Goal: Task Accomplishment & Management: Use online tool/utility

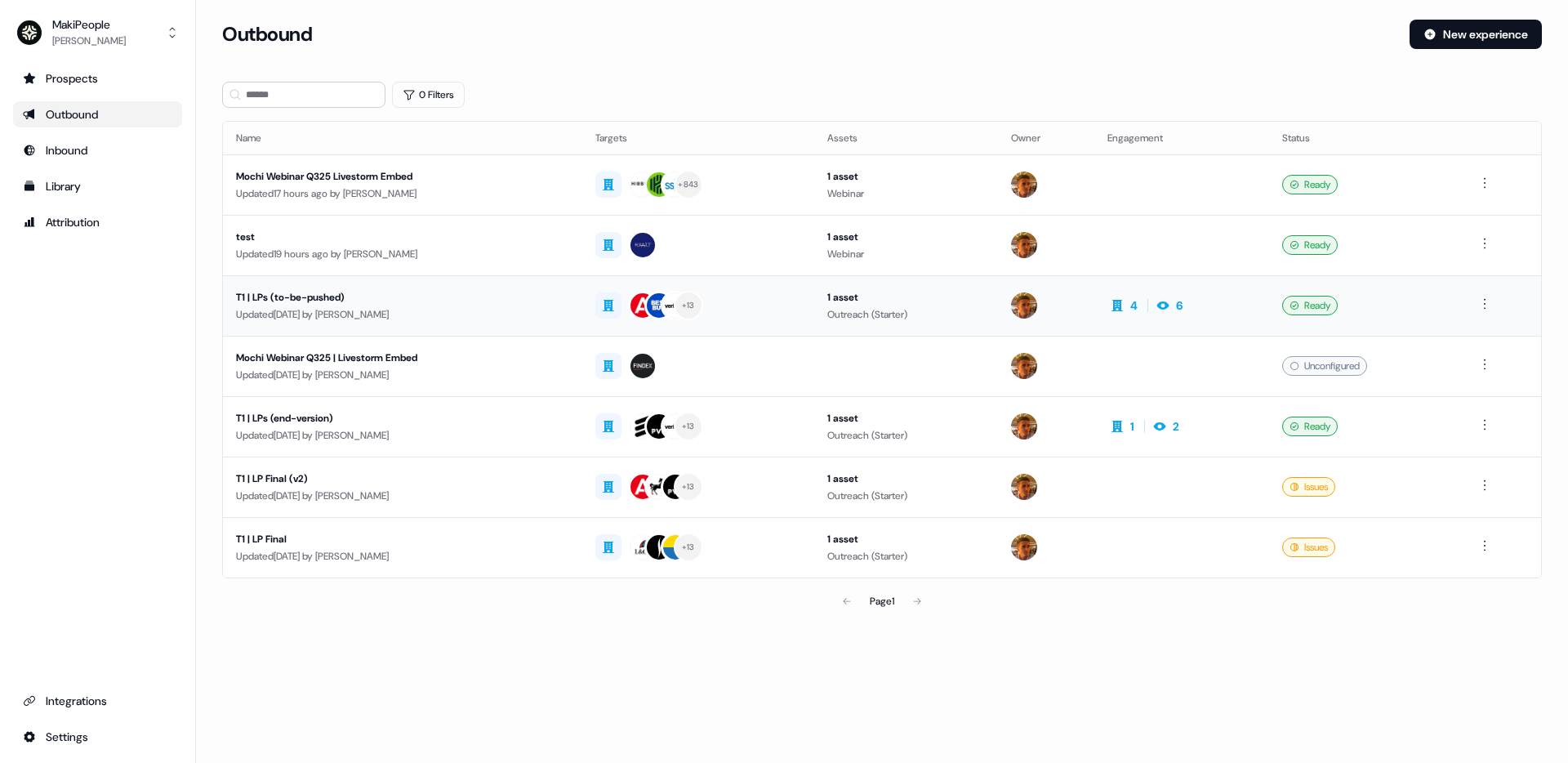
click at [477, 305] on div "T1 | LPs (to-be-pushed) Updated [DATE] by [PERSON_NAME]" at bounding box center [403, 306] width 333 height 34
click at [477, 305] on div "T1 | LPs (to-be-pushed) Updated 6 days ago by Vincent Bonjean" at bounding box center [403, 306] width 333 height 34
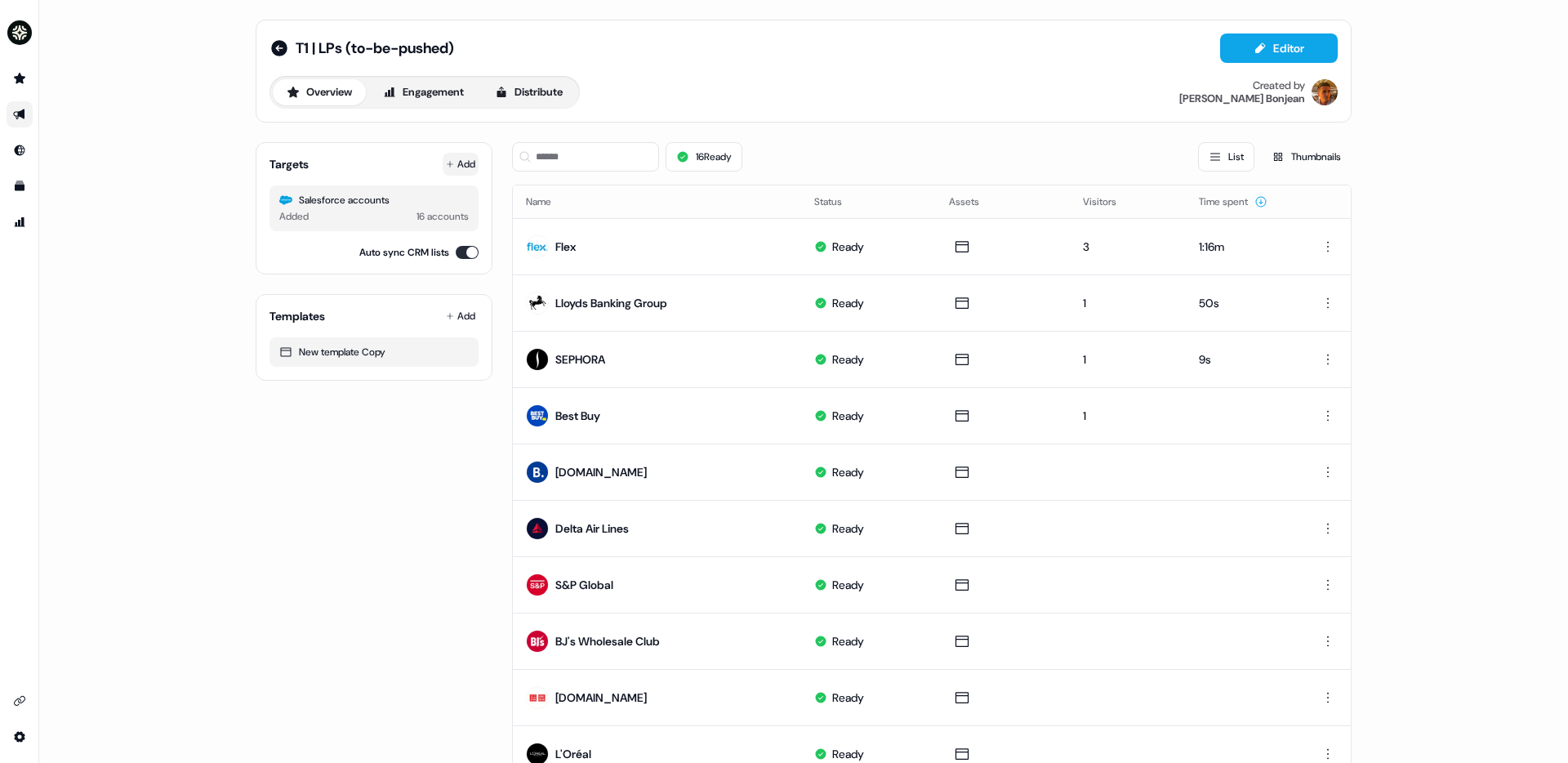
click at [466, 169] on button "Add" at bounding box center [460, 164] width 36 height 22
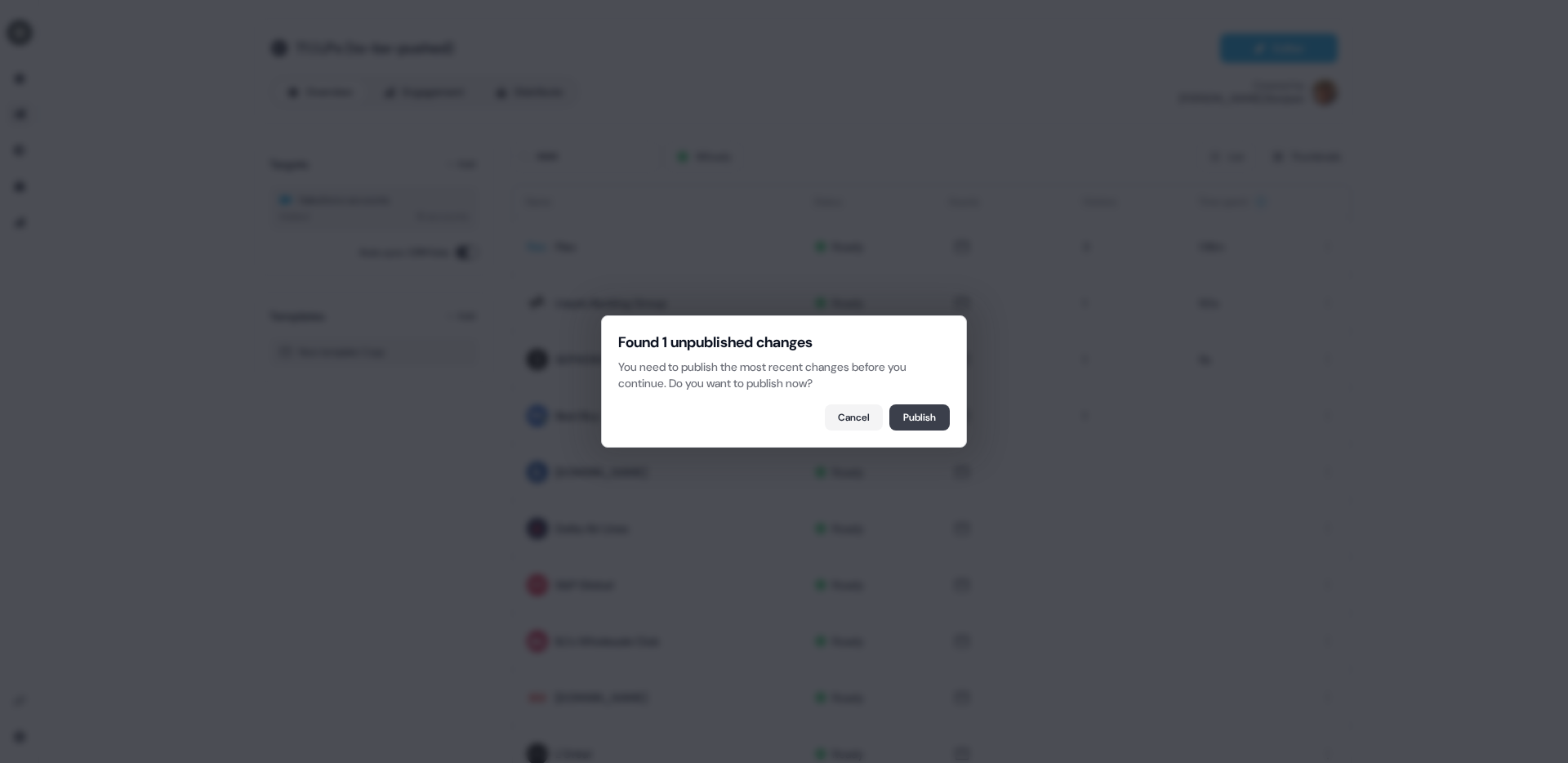
click at [939, 417] on button "Publish" at bounding box center [919, 417] width 60 height 26
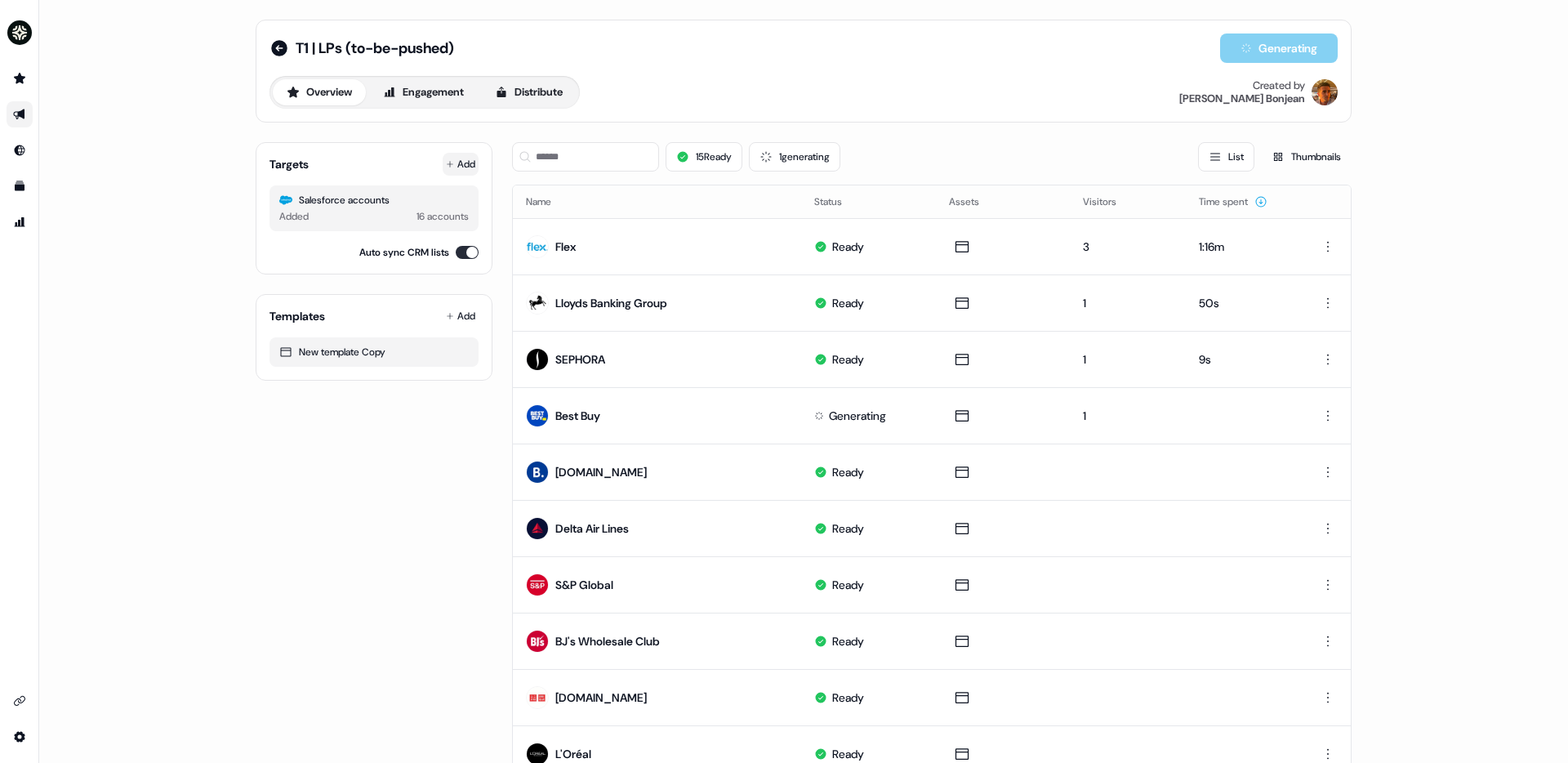
click at [458, 164] on button "Add" at bounding box center [460, 164] width 36 height 22
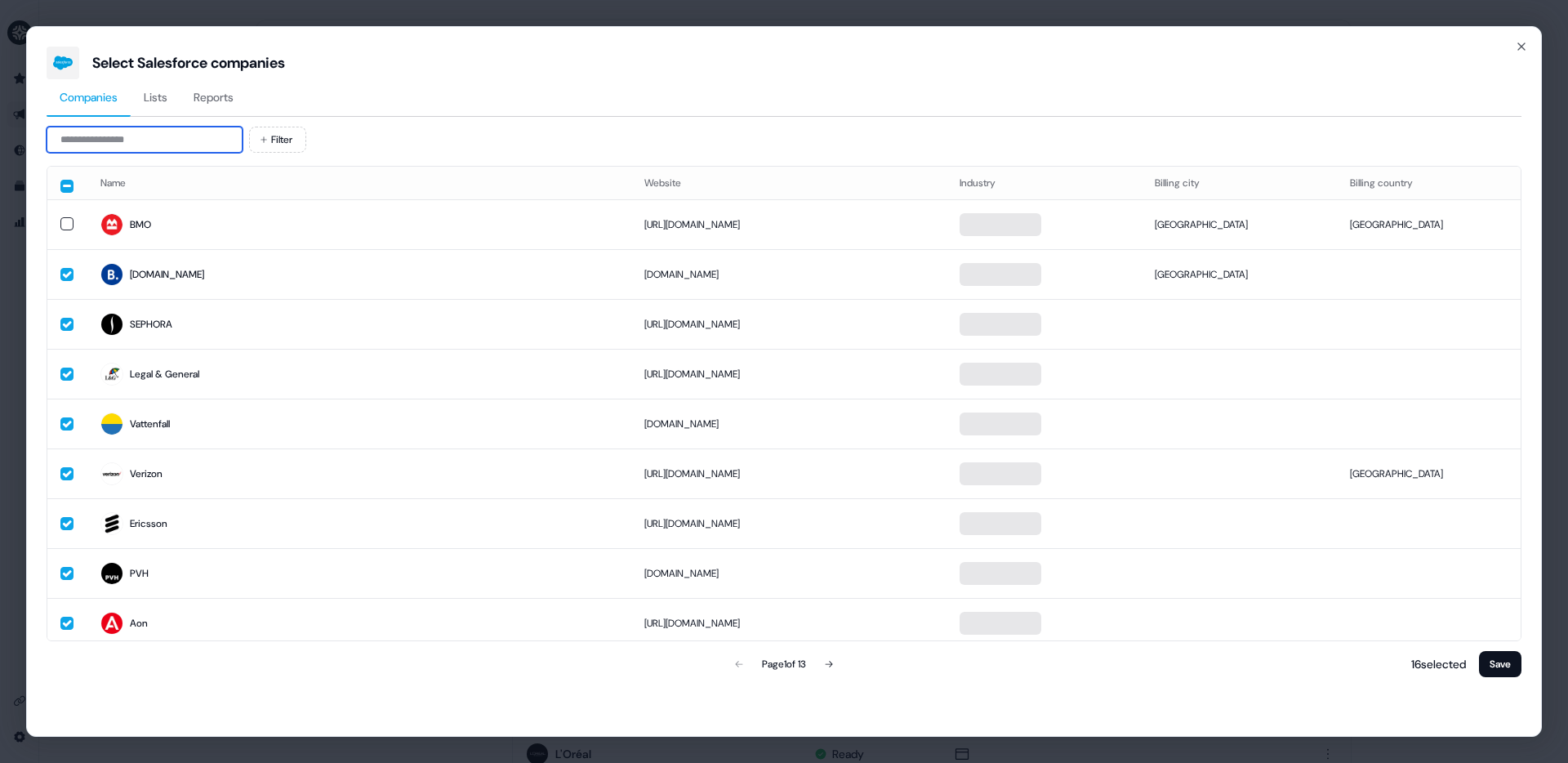
click at [130, 140] on input at bounding box center [144, 140] width 196 height 26
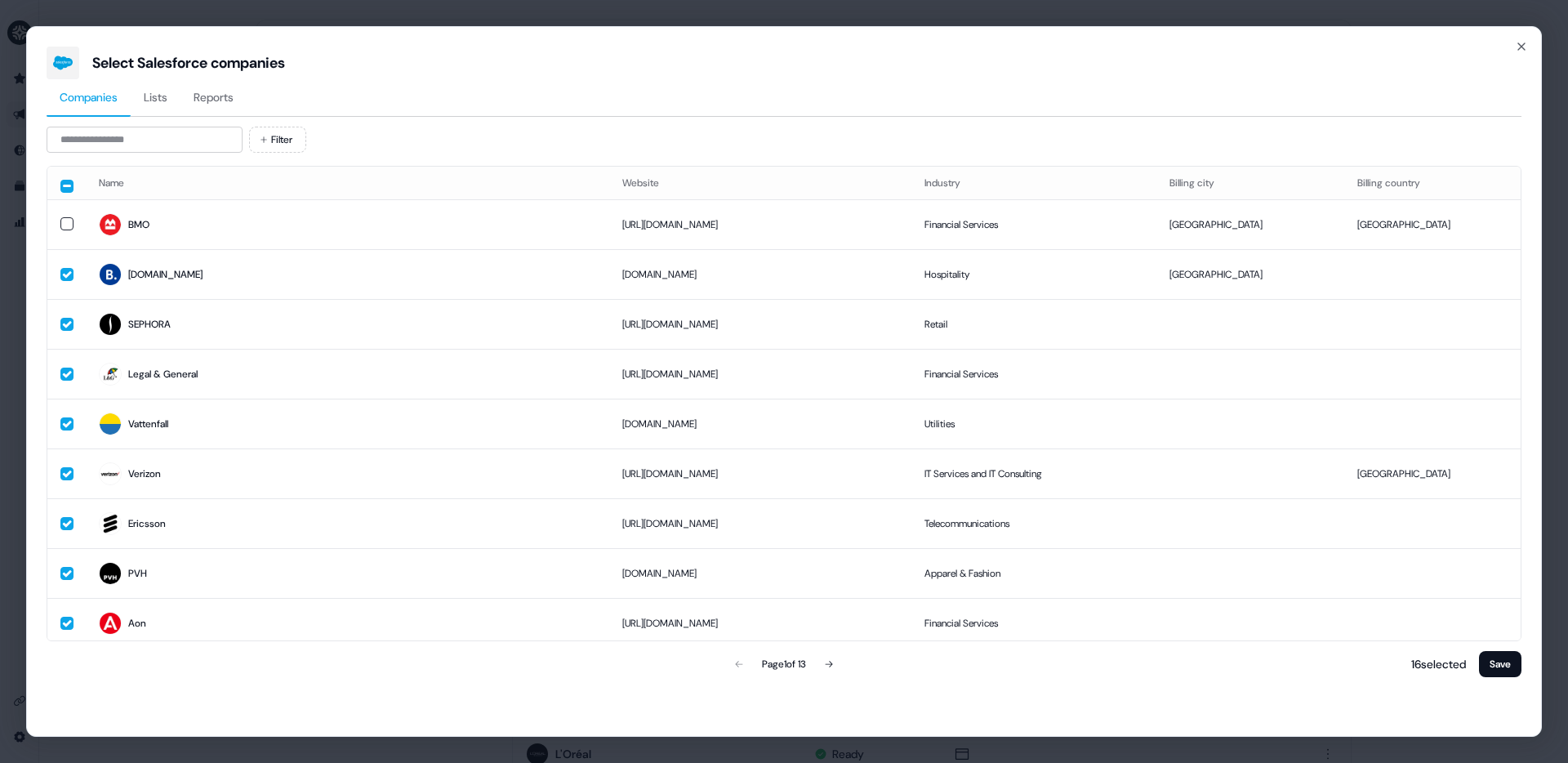
click at [240, 99] on button "Reports" at bounding box center [213, 98] width 67 height 37
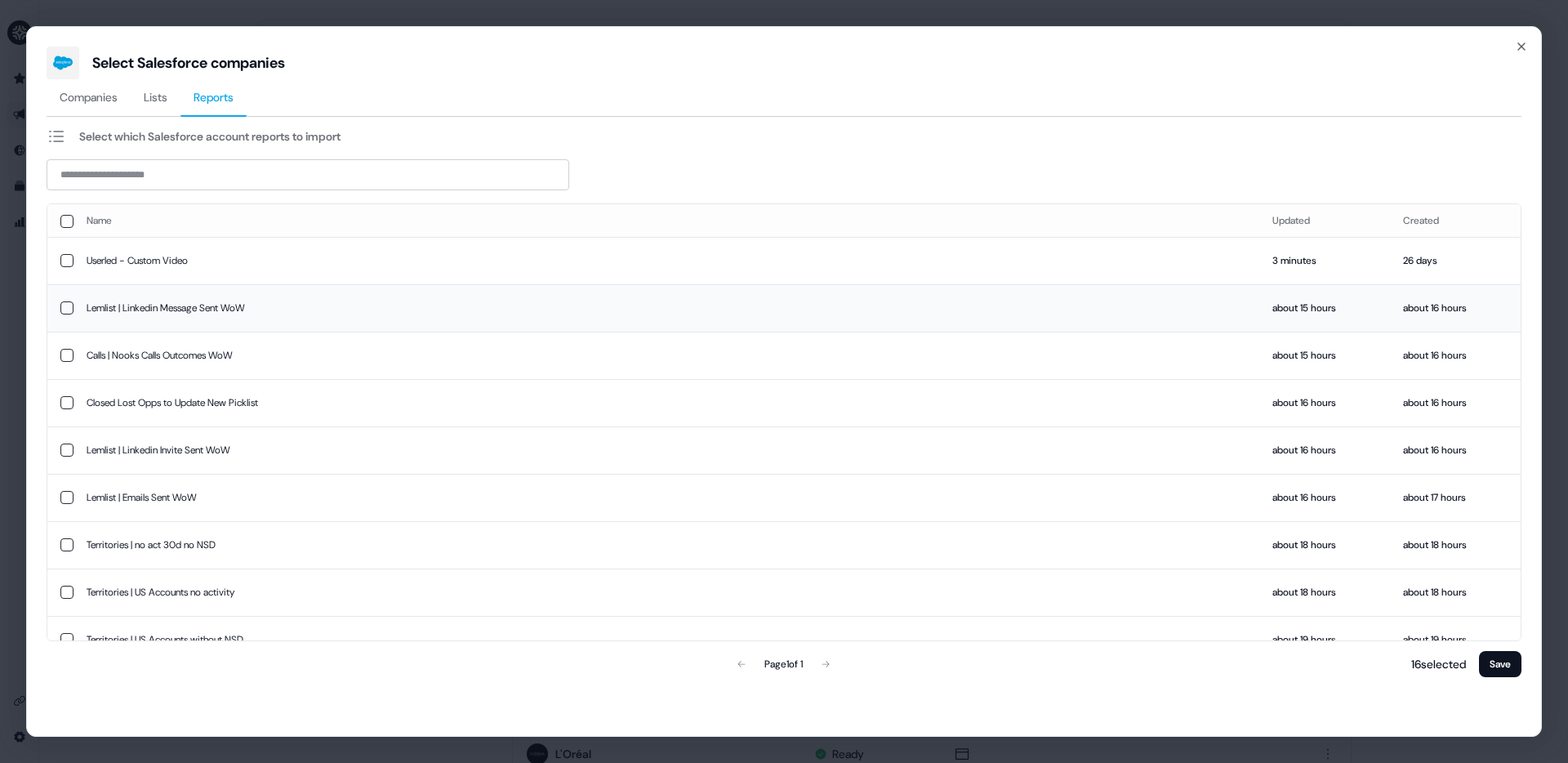
drag, startPoint x: 71, startPoint y: 259, endPoint x: 179, endPoint y: 289, distance: 112.1
click at [71, 259] on button "button" at bounding box center [67, 260] width 13 height 13
click at [1514, 668] on button "Save" at bounding box center [1500, 664] width 42 height 26
click at [1502, 665] on button "Save" at bounding box center [1500, 664] width 42 height 26
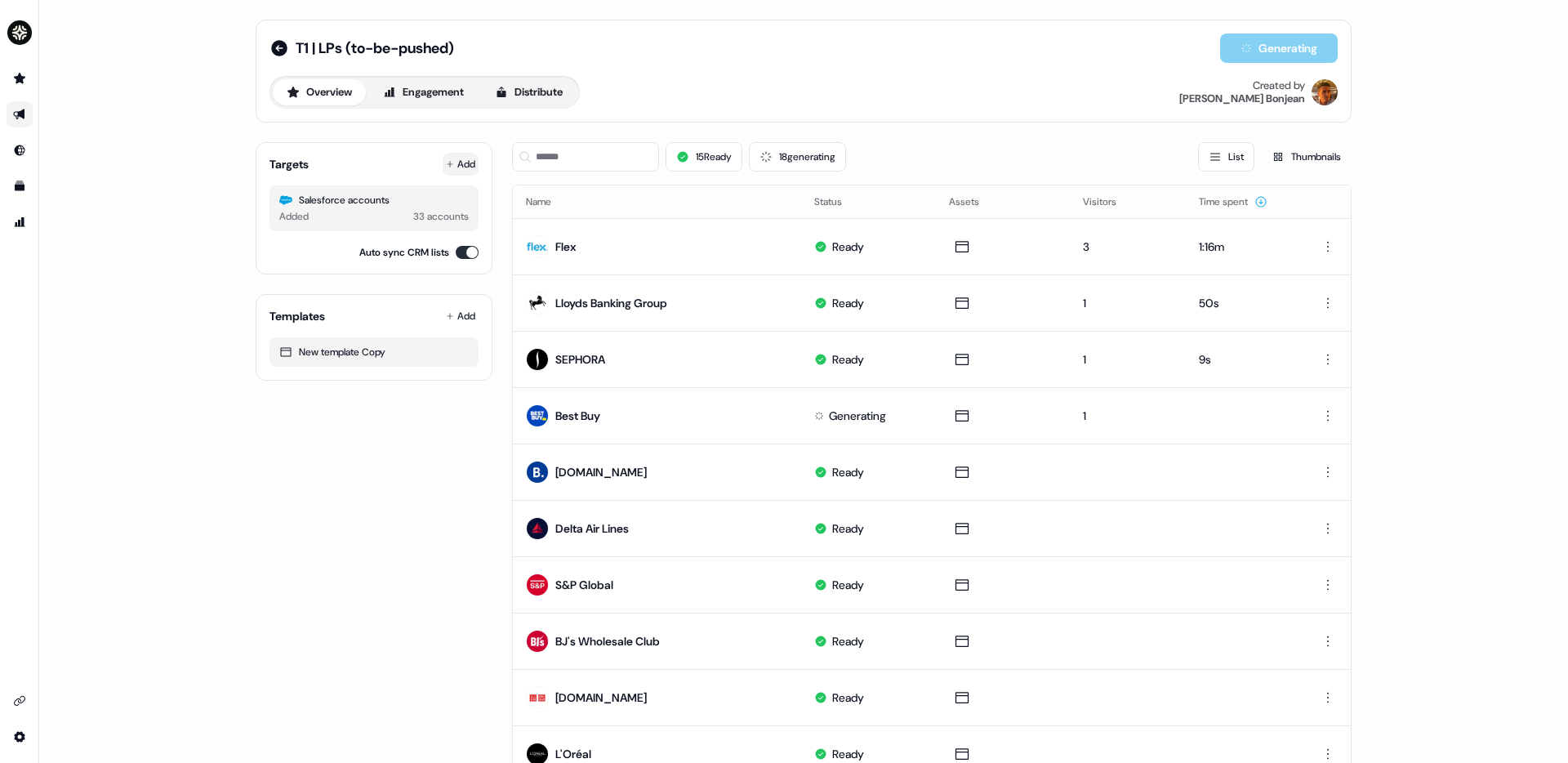
click at [455, 172] on button "Add" at bounding box center [460, 164] width 36 height 22
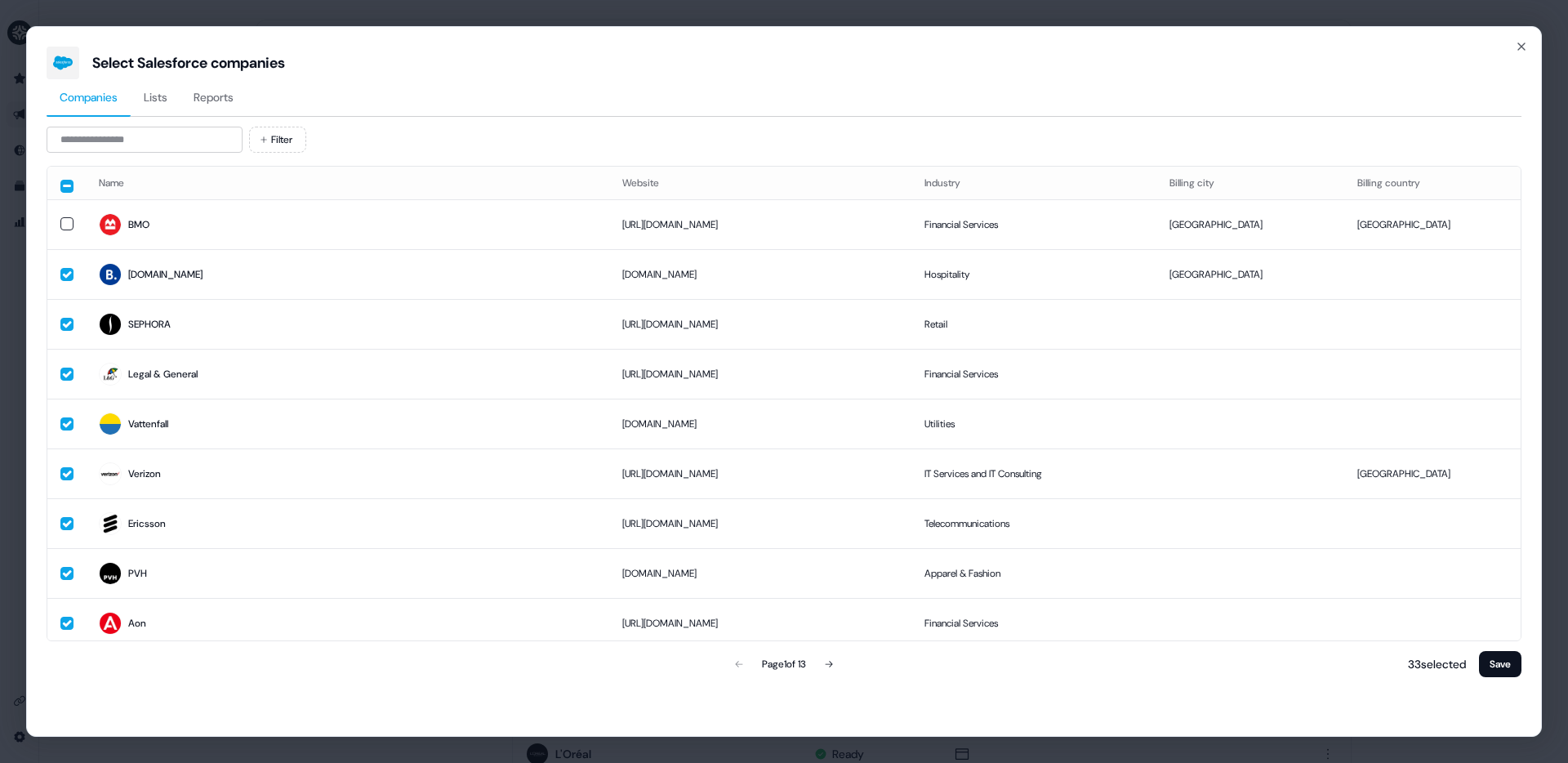
click at [227, 91] on span "Reports" at bounding box center [213, 97] width 40 height 16
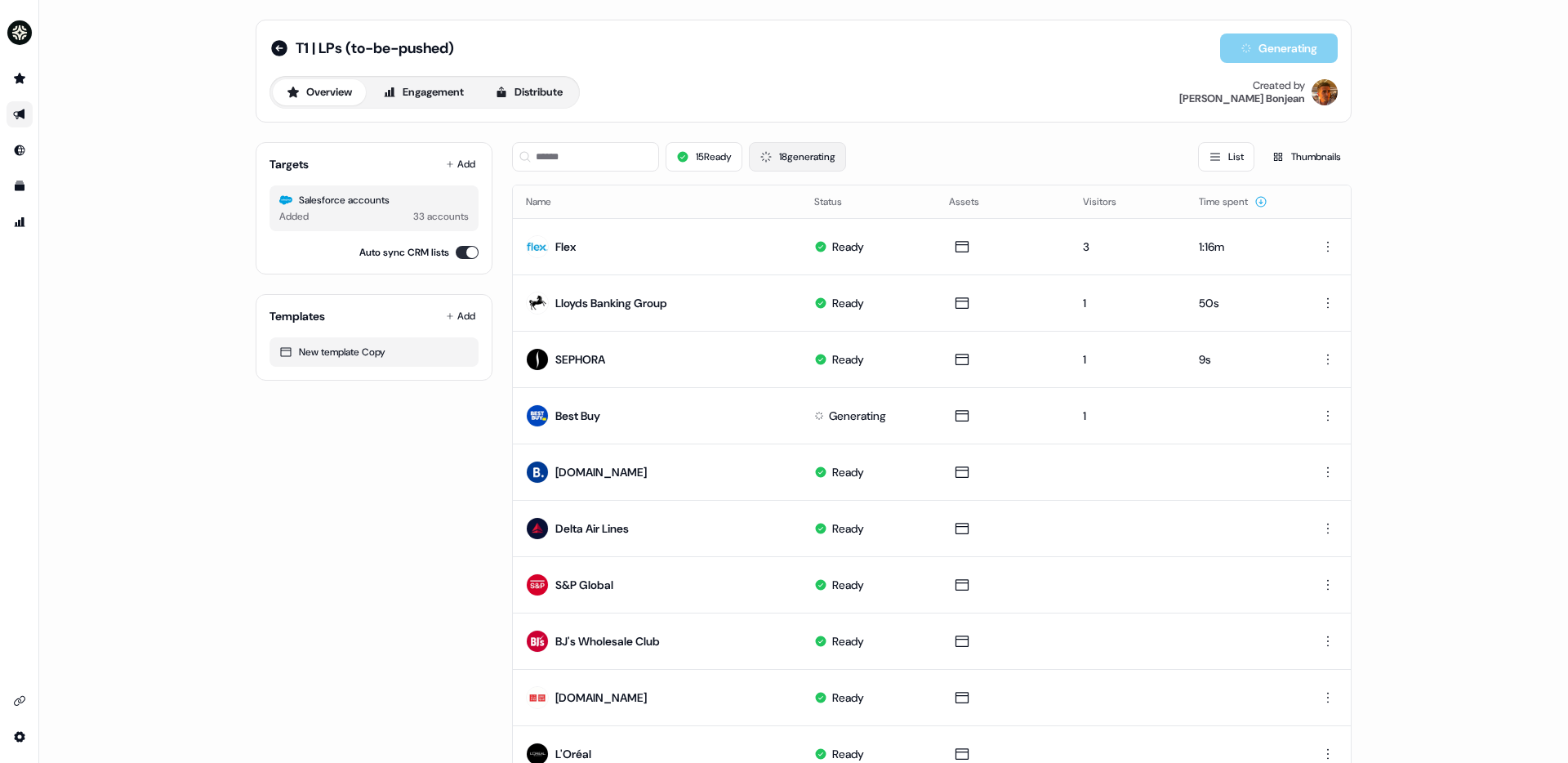
click at [802, 156] on button "18 generating" at bounding box center [797, 156] width 97 height 29
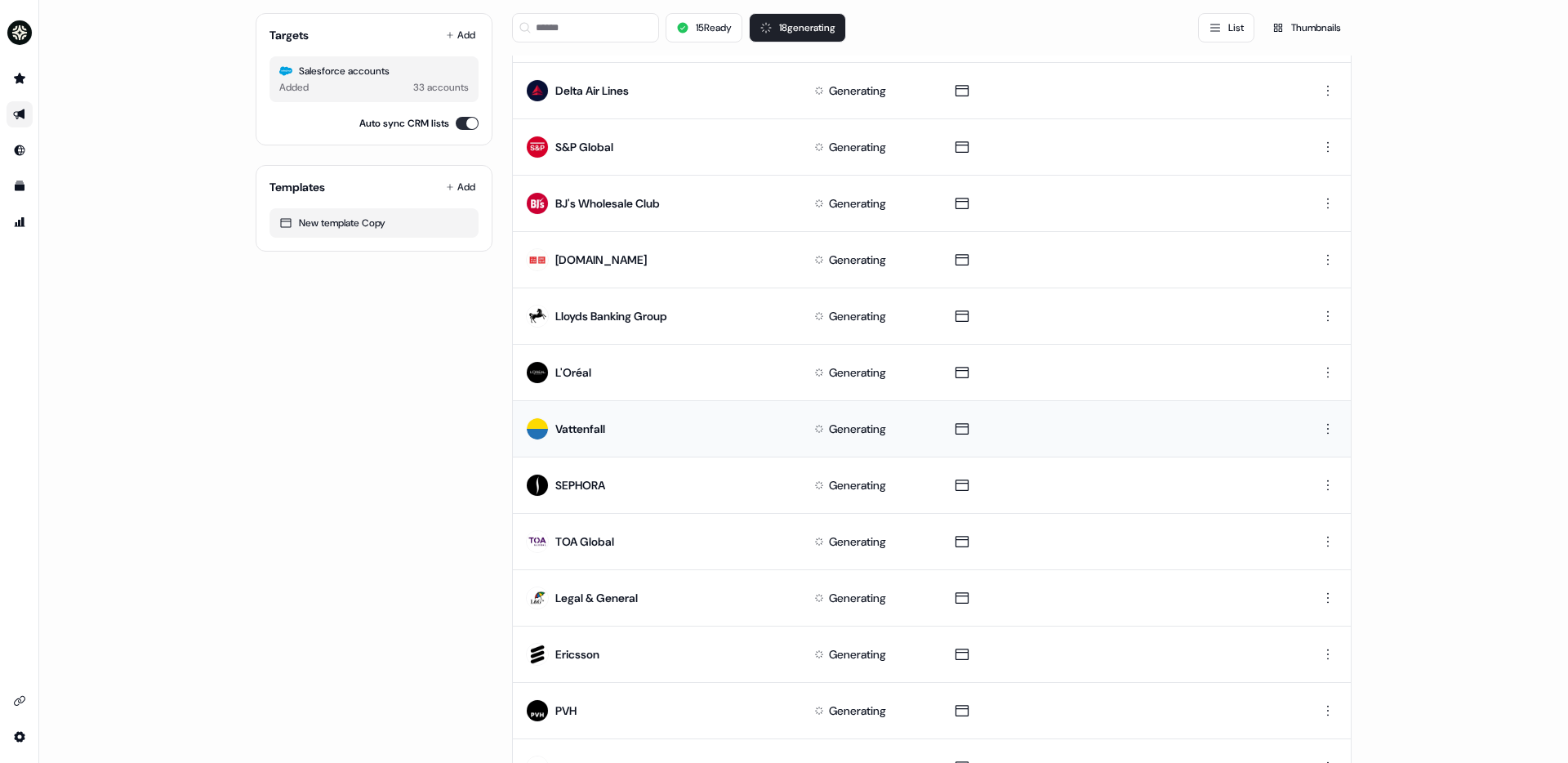
scroll to position [522, 0]
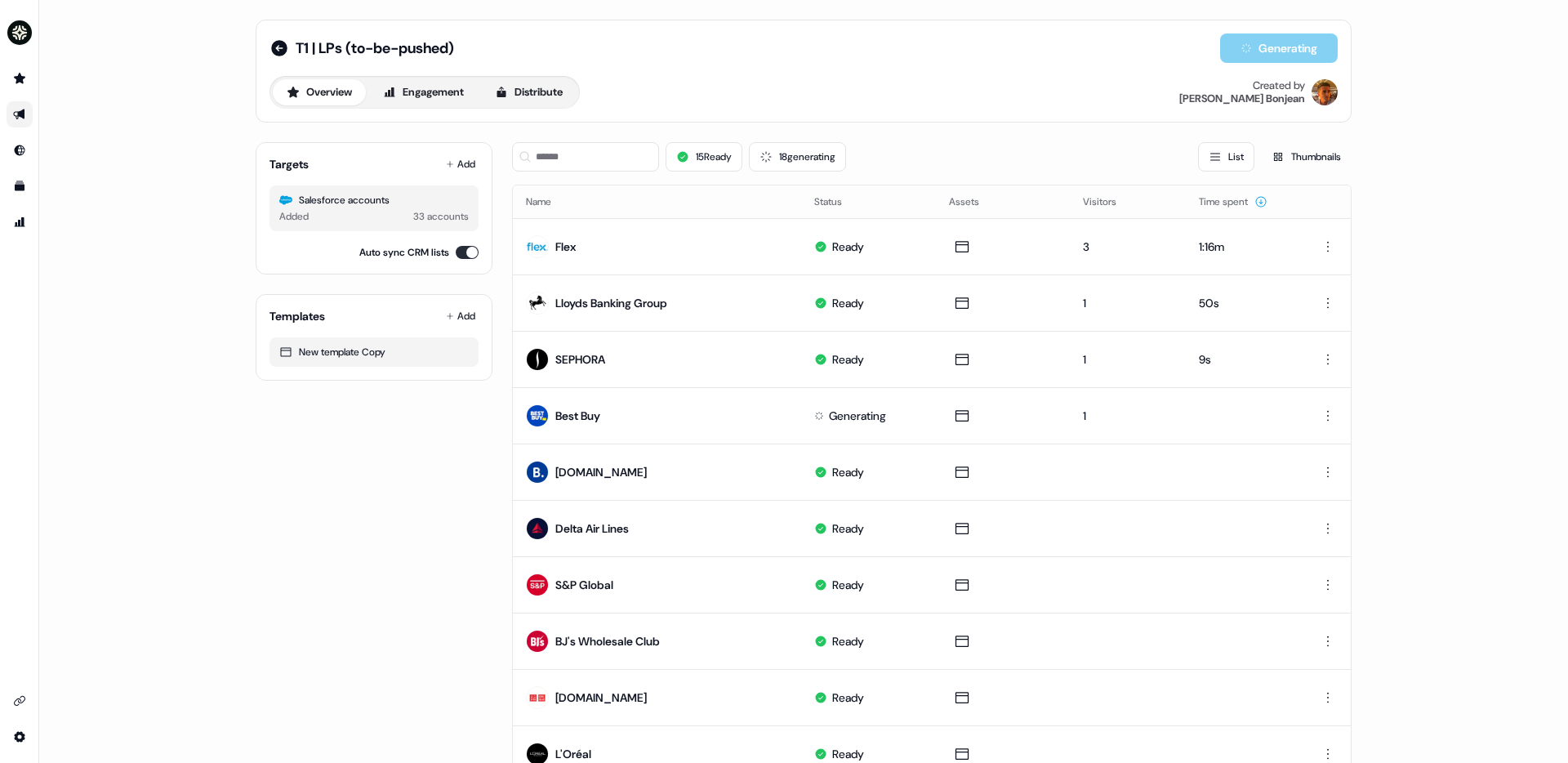
click at [901, 149] on div "15 Ready 18 generating List Thumbnails" at bounding box center [932, 156] width 840 height 29
click at [835, 153] on button "18 generating" at bounding box center [797, 156] width 97 height 29
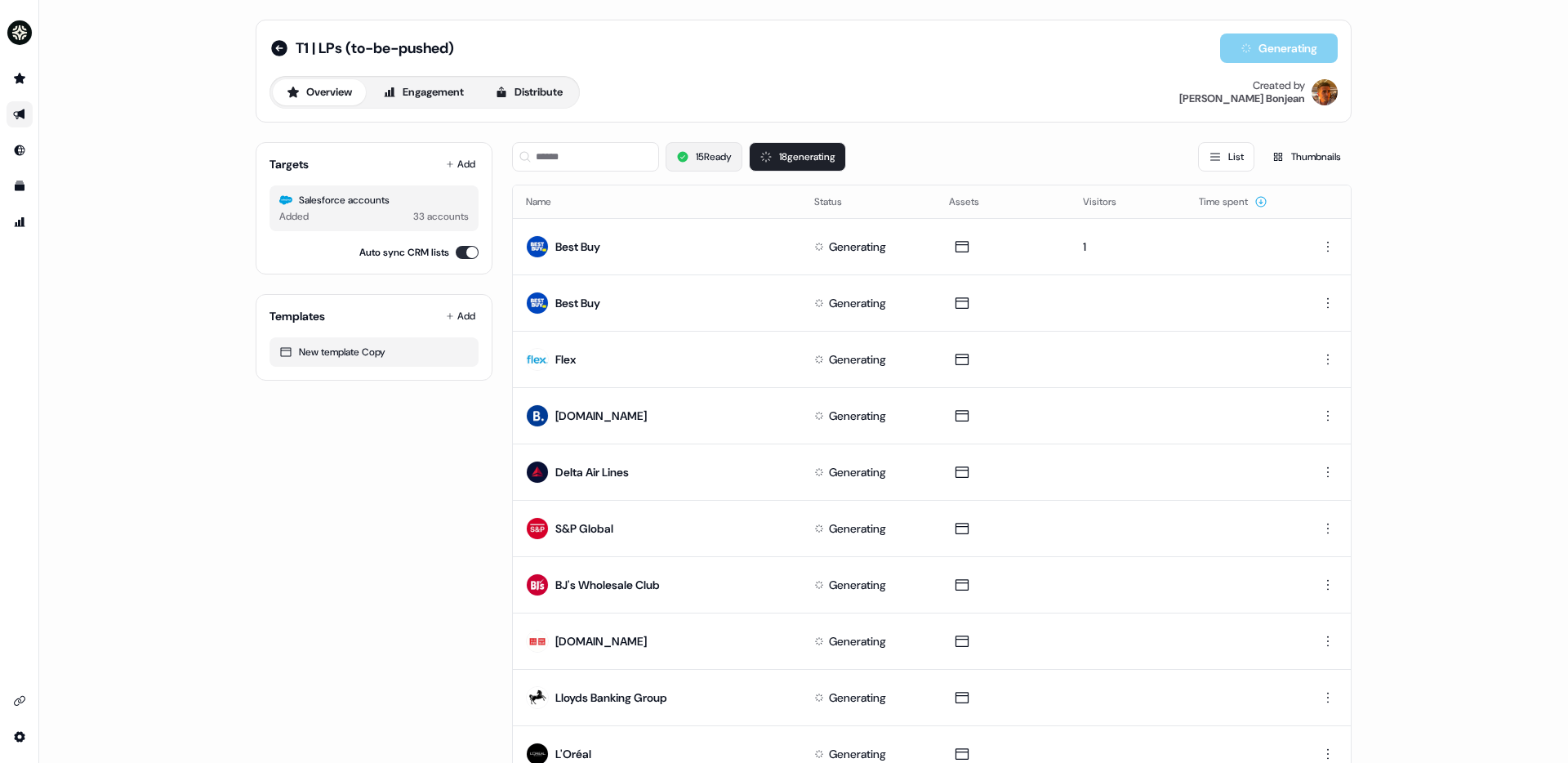
click at [725, 154] on button "15 Ready" at bounding box center [703, 156] width 77 height 29
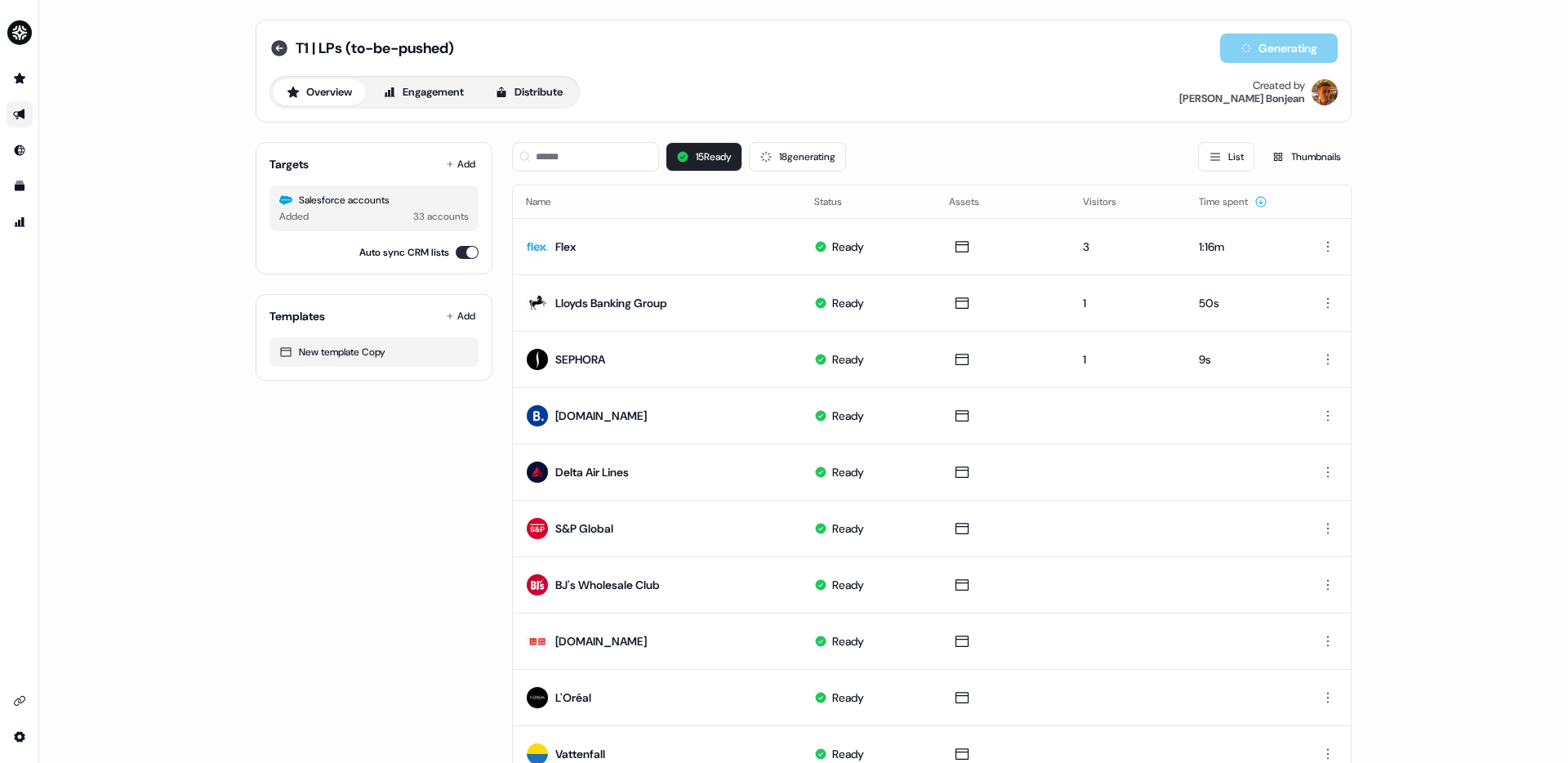
click at [278, 41] on icon at bounding box center [279, 48] width 16 height 16
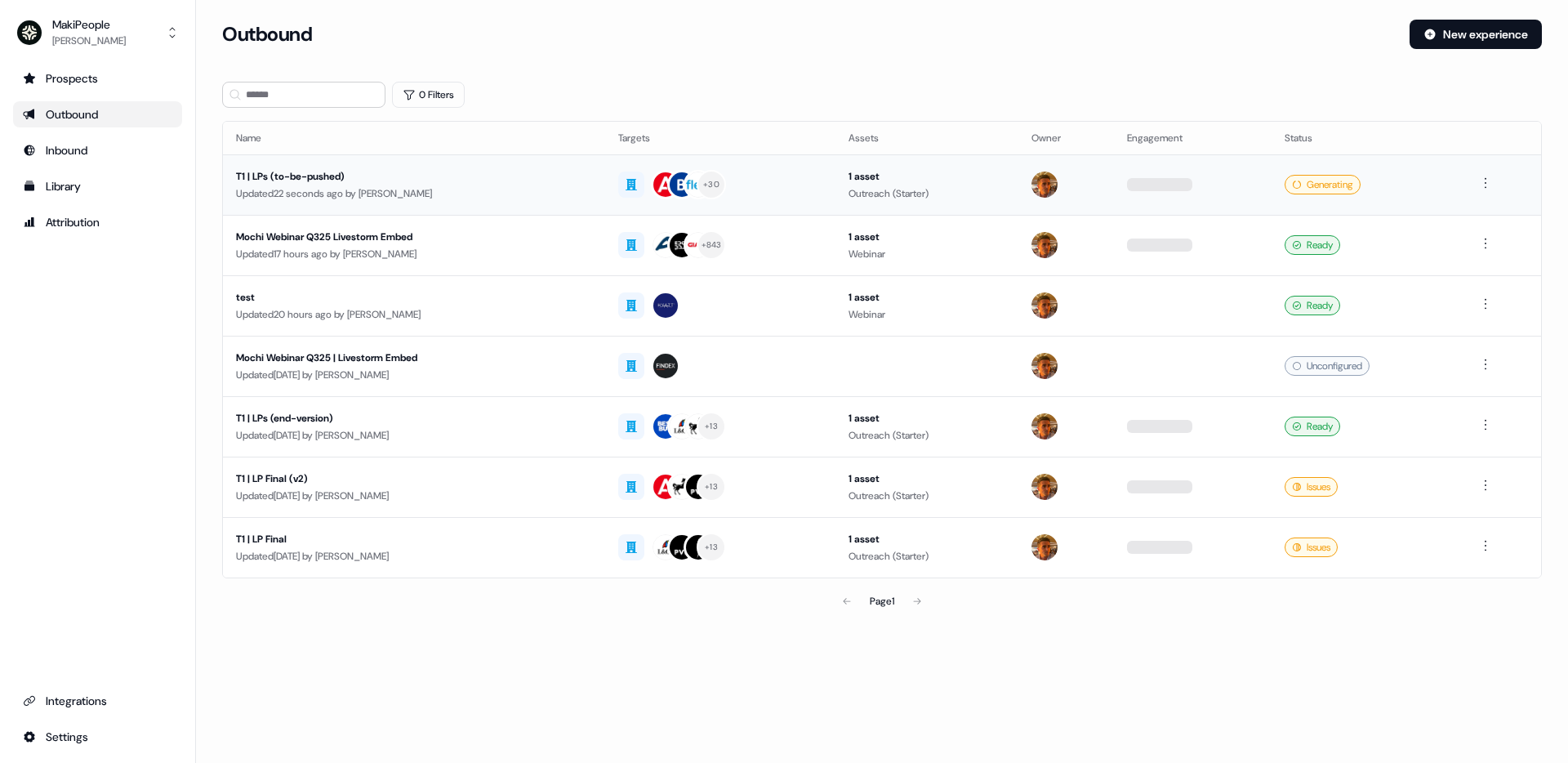
click at [545, 188] on div "Updated 22 seconds ago by Vincent Bonjean" at bounding box center [414, 194] width 356 height 16
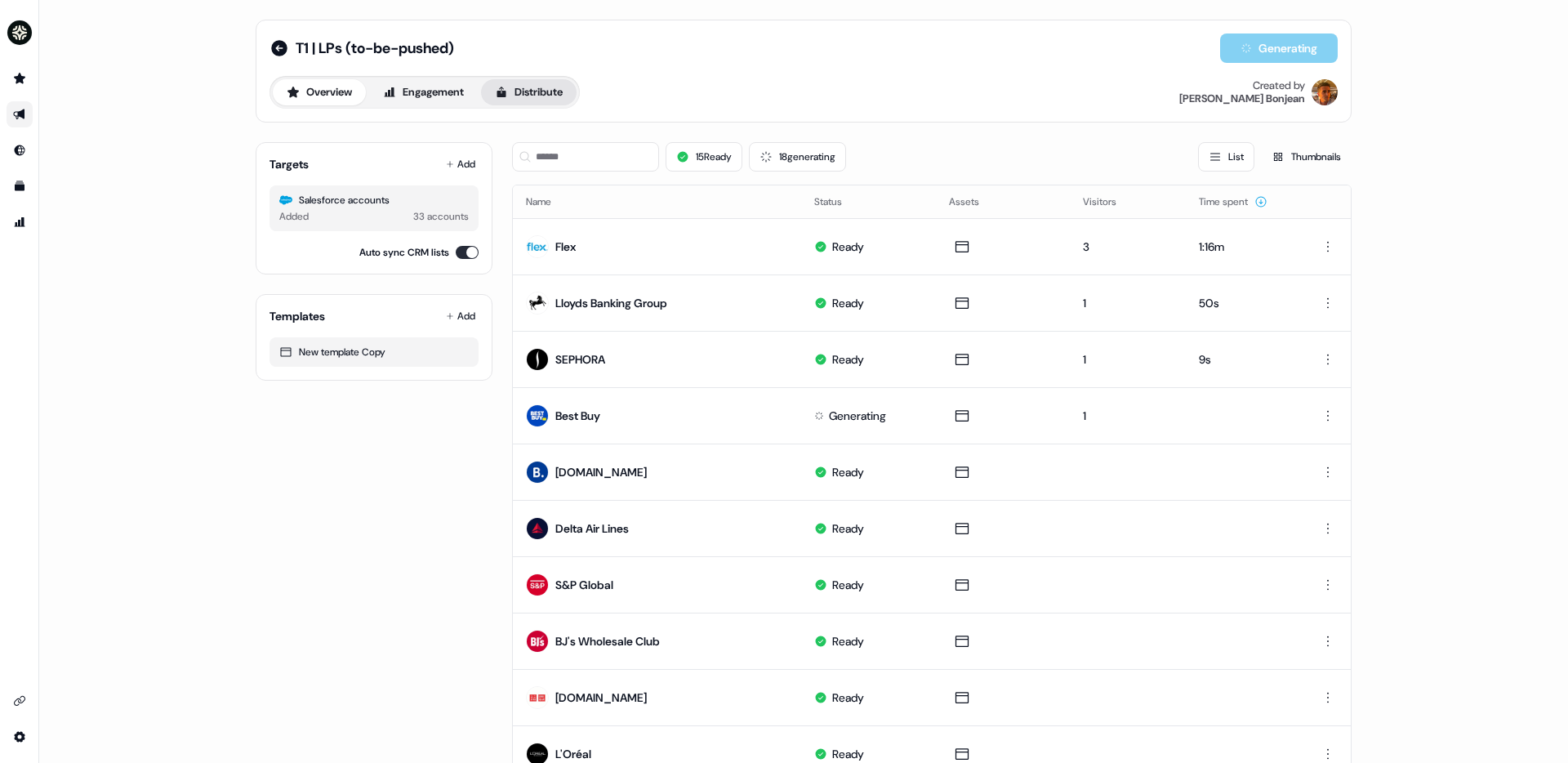
click at [569, 95] on button "Distribute" at bounding box center [529, 92] width 96 height 26
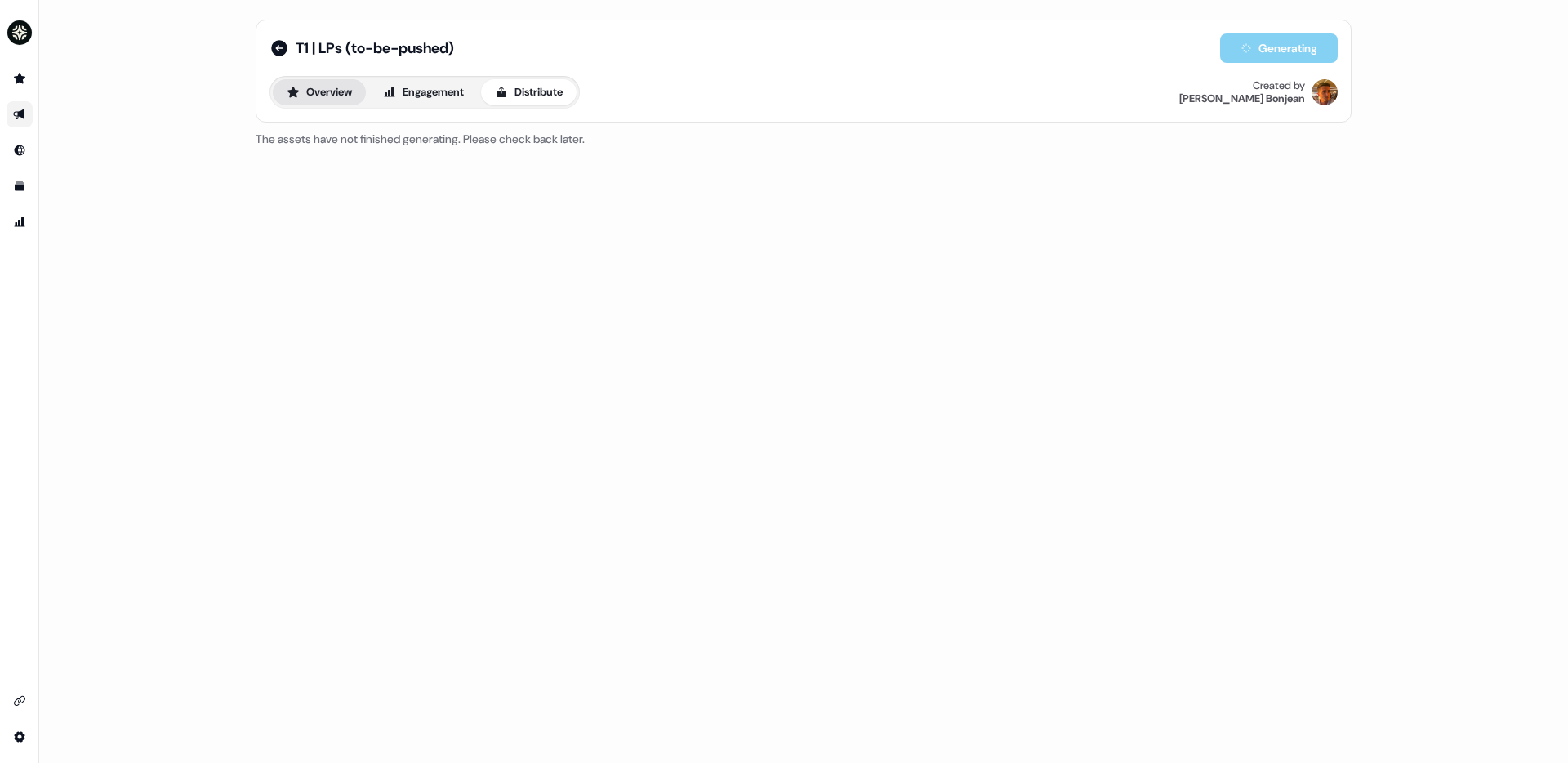
click at [297, 87] on icon at bounding box center [293, 92] width 13 height 13
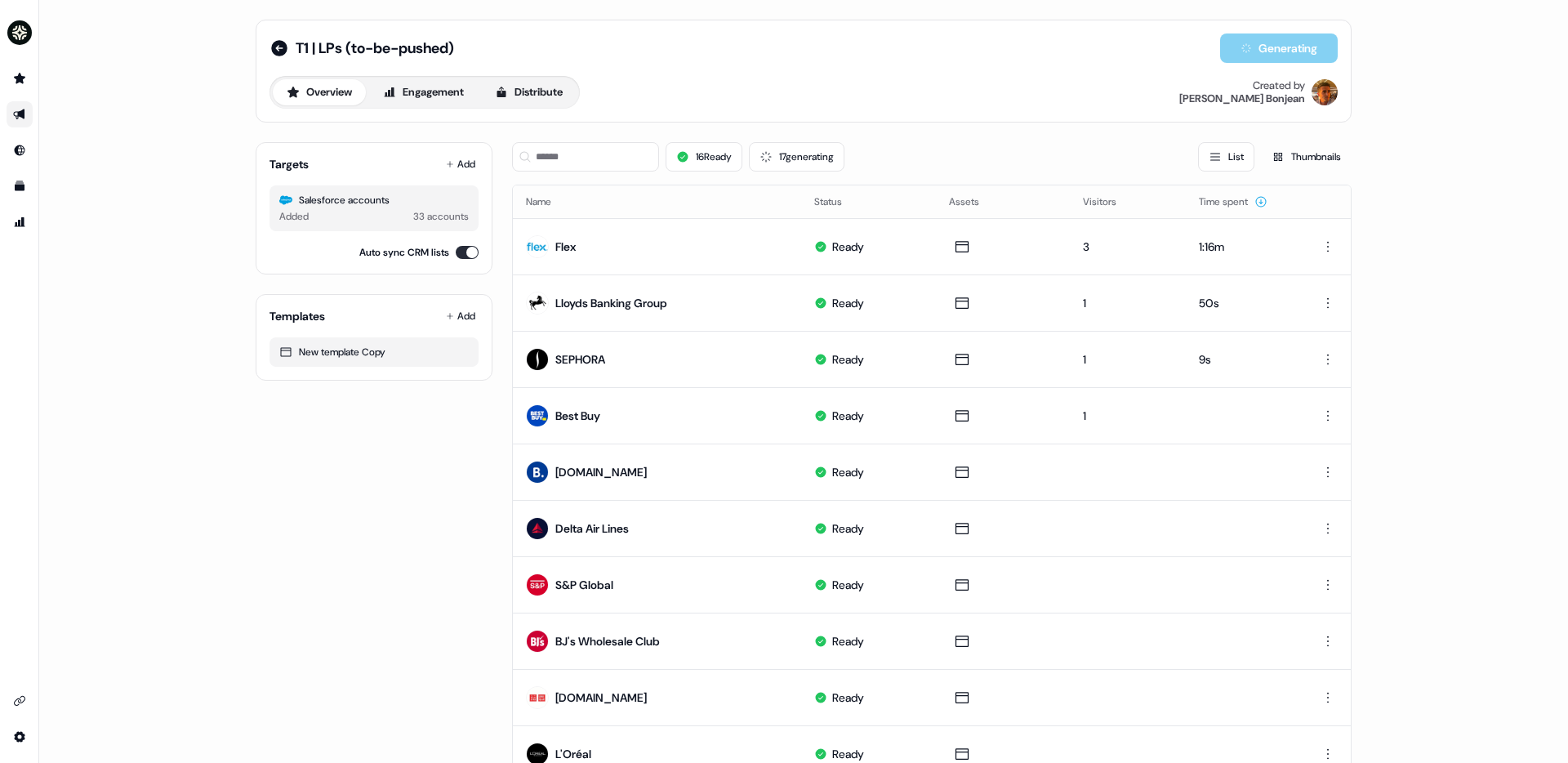
click at [858, 158] on div "16 Ready 17 generating List Thumbnails" at bounding box center [932, 156] width 840 height 29
click at [823, 156] on button "17 generating" at bounding box center [797, 156] width 96 height 29
click at [719, 162] on button "17 Ready" at bounding box center [703, 156] width 76 height 29
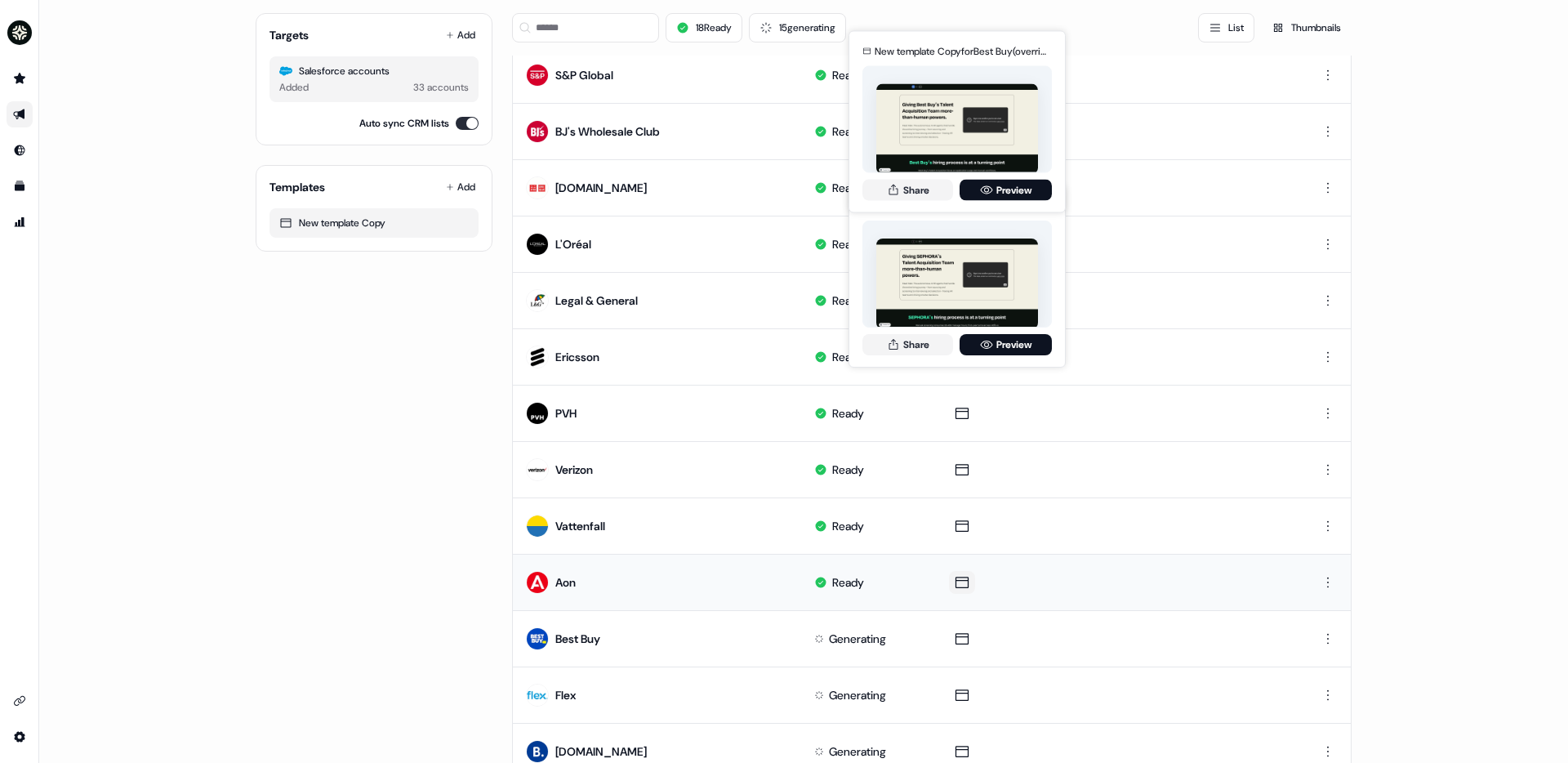
scroll to position [634, 0]
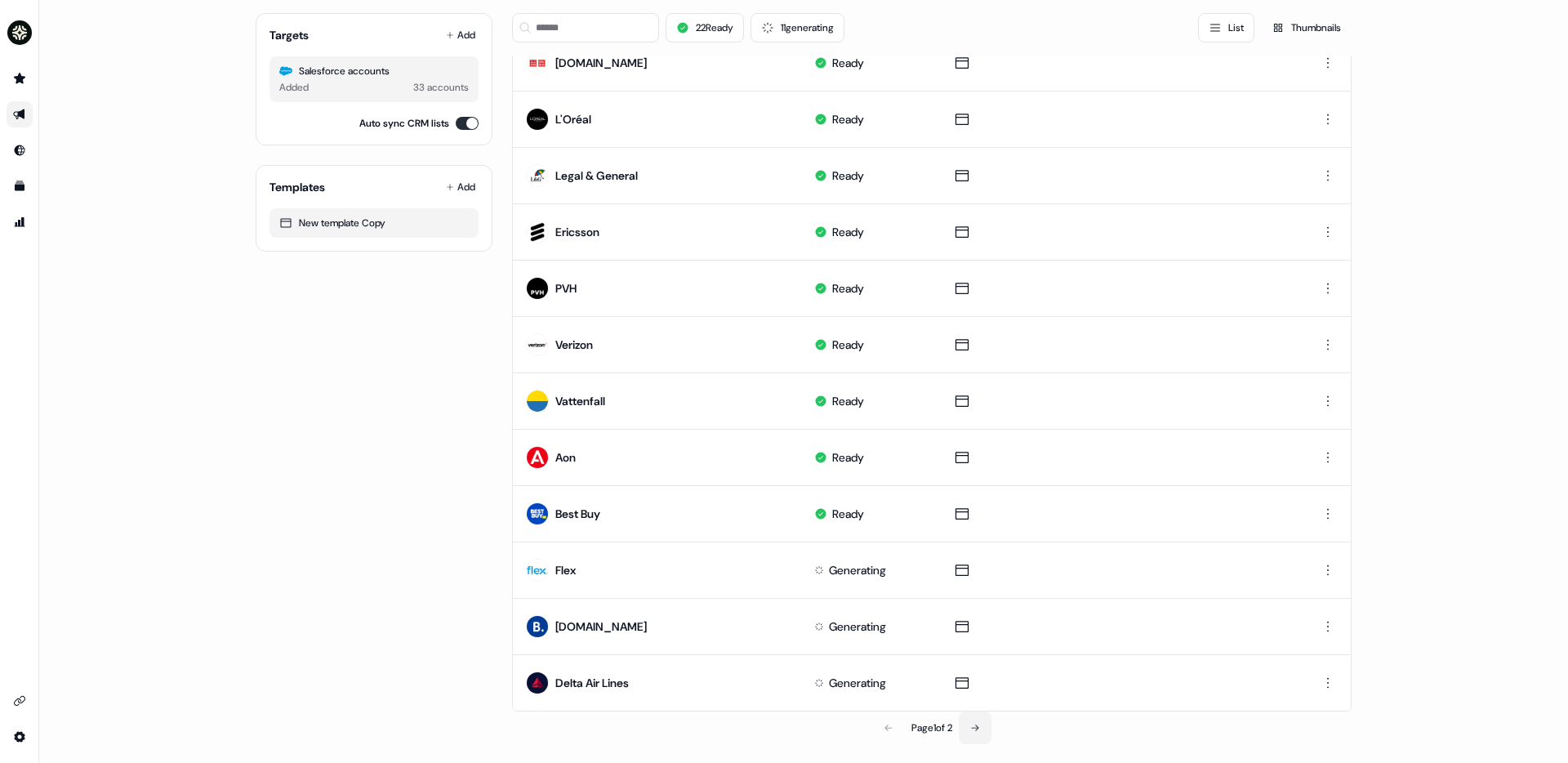
click at [982, 735] on button at bounding box center [975, 728] width 33 height 33
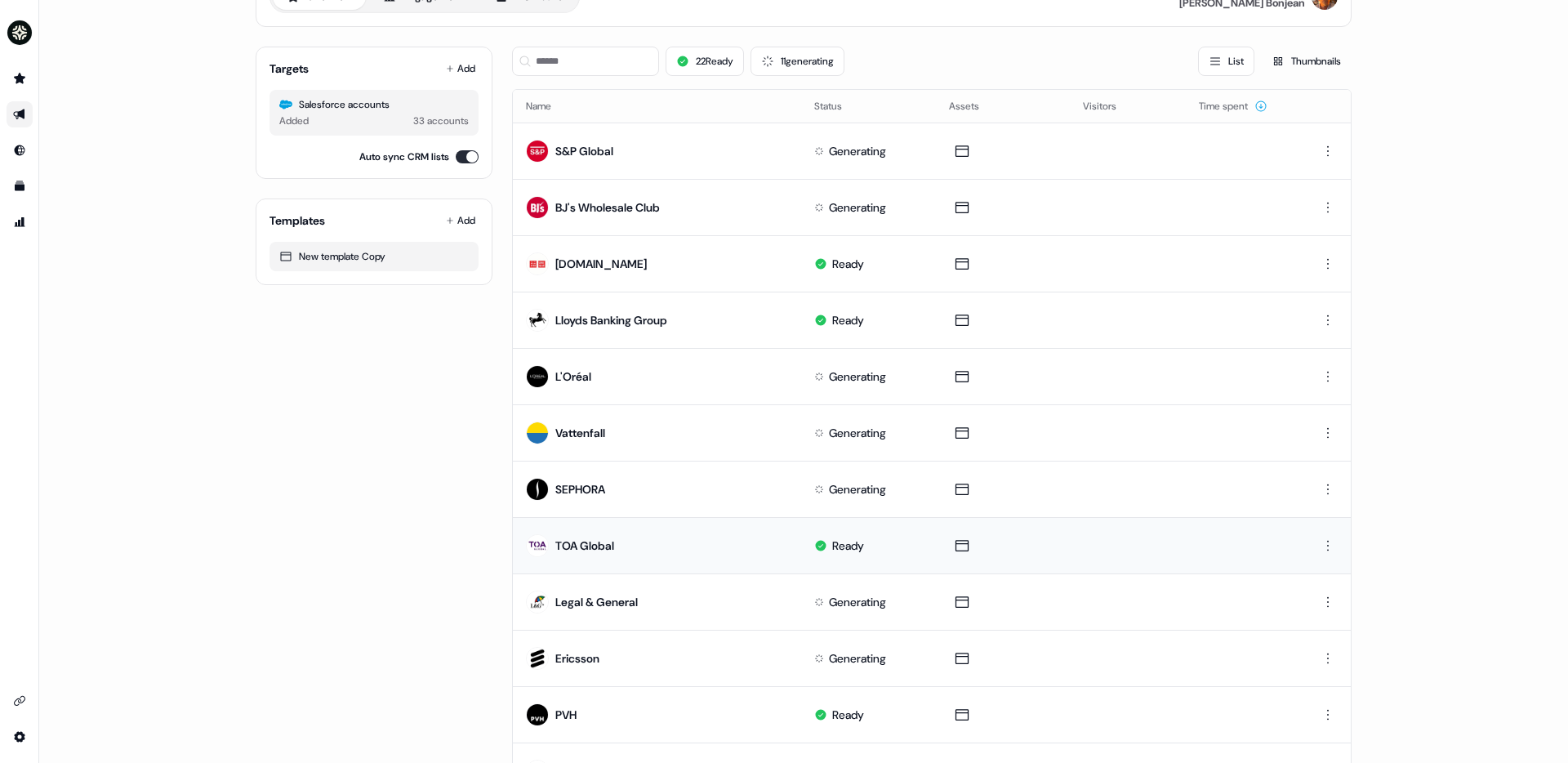
scroll to position [68, 0]
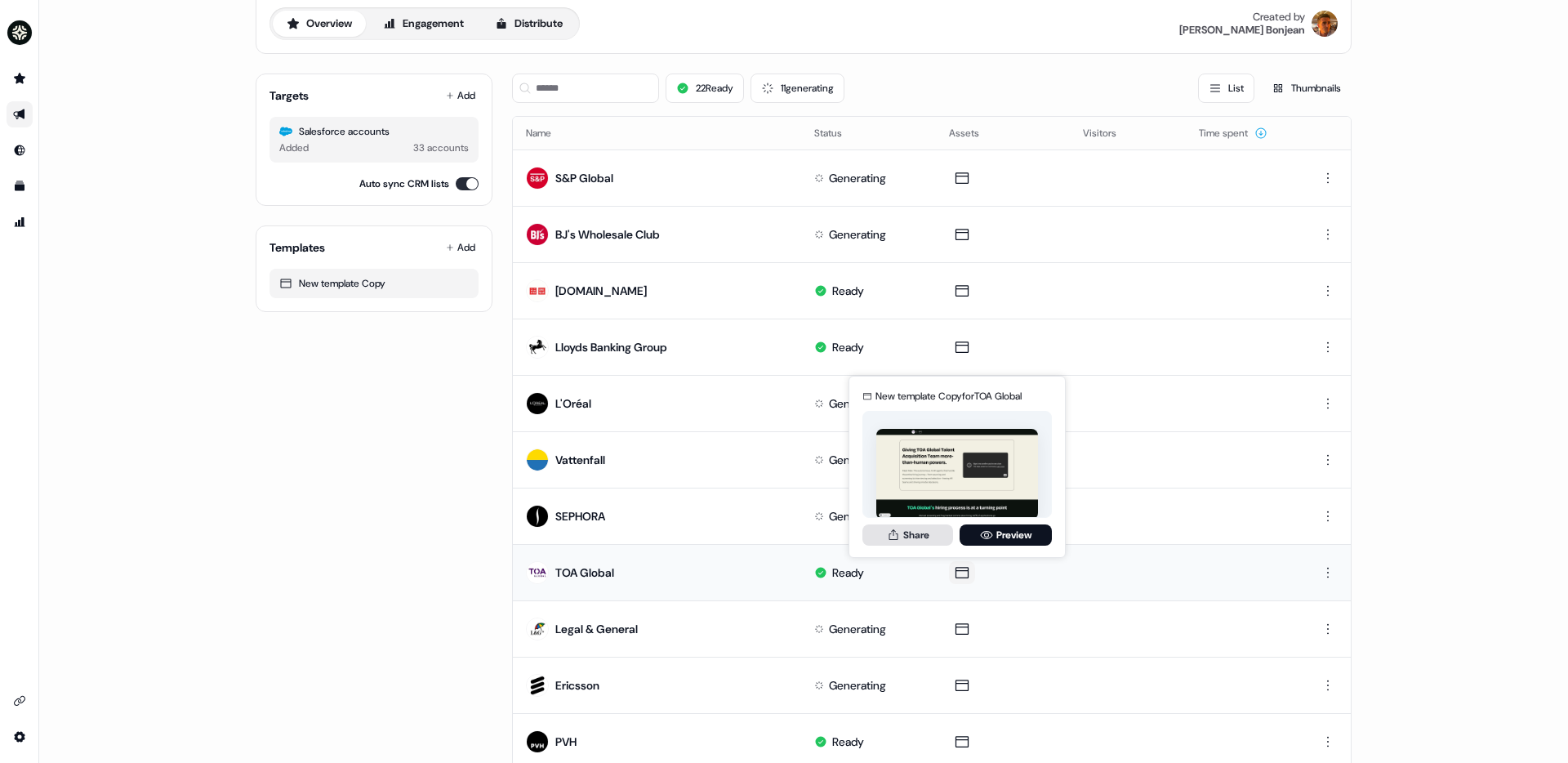
click at [942, 535] on button "Share" at bounding box center [907, 535] width 91 height 22
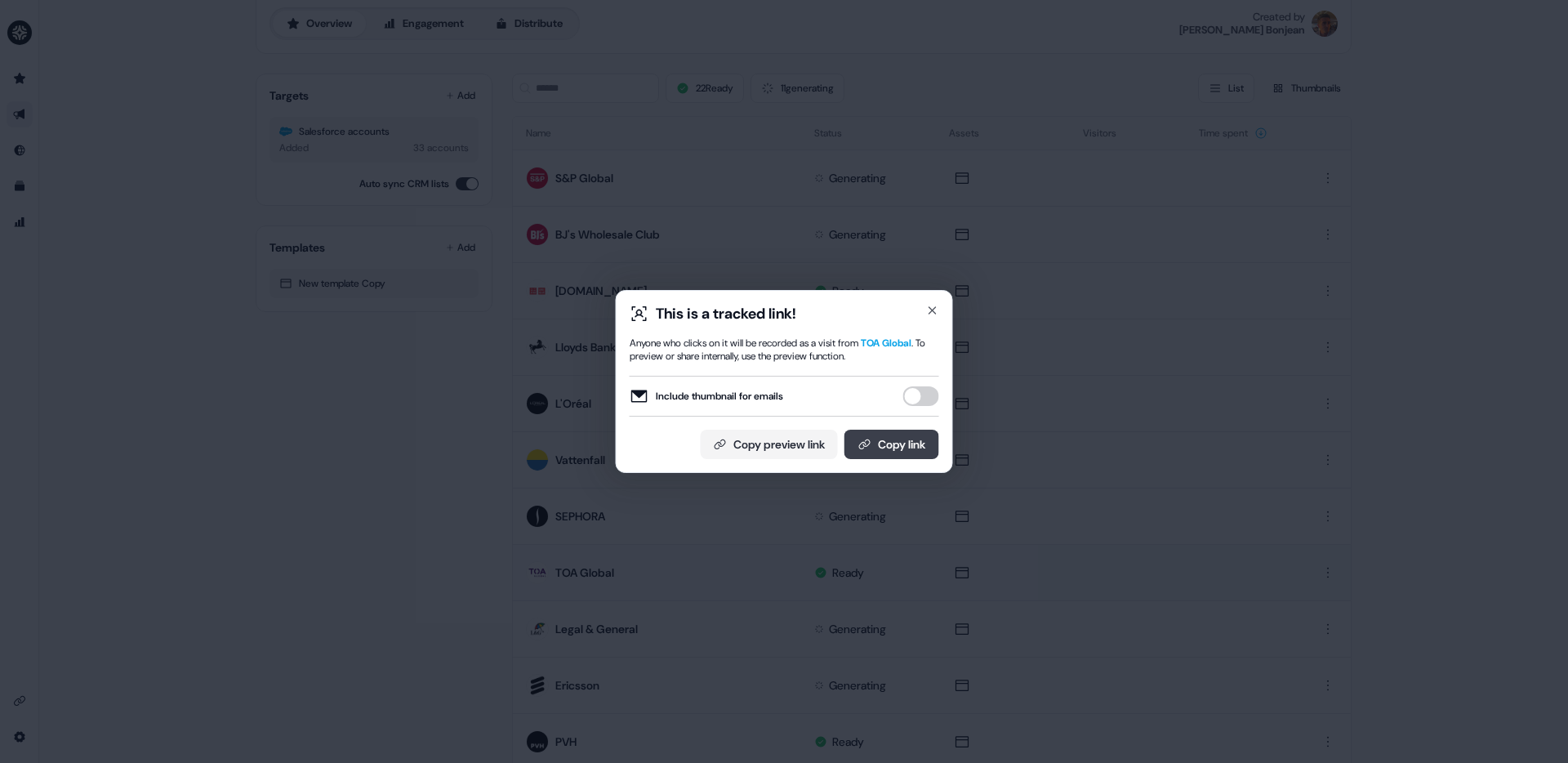
click at [887, 438] on button "Copy link" at bounding box center [892, 444] width 95 height 29
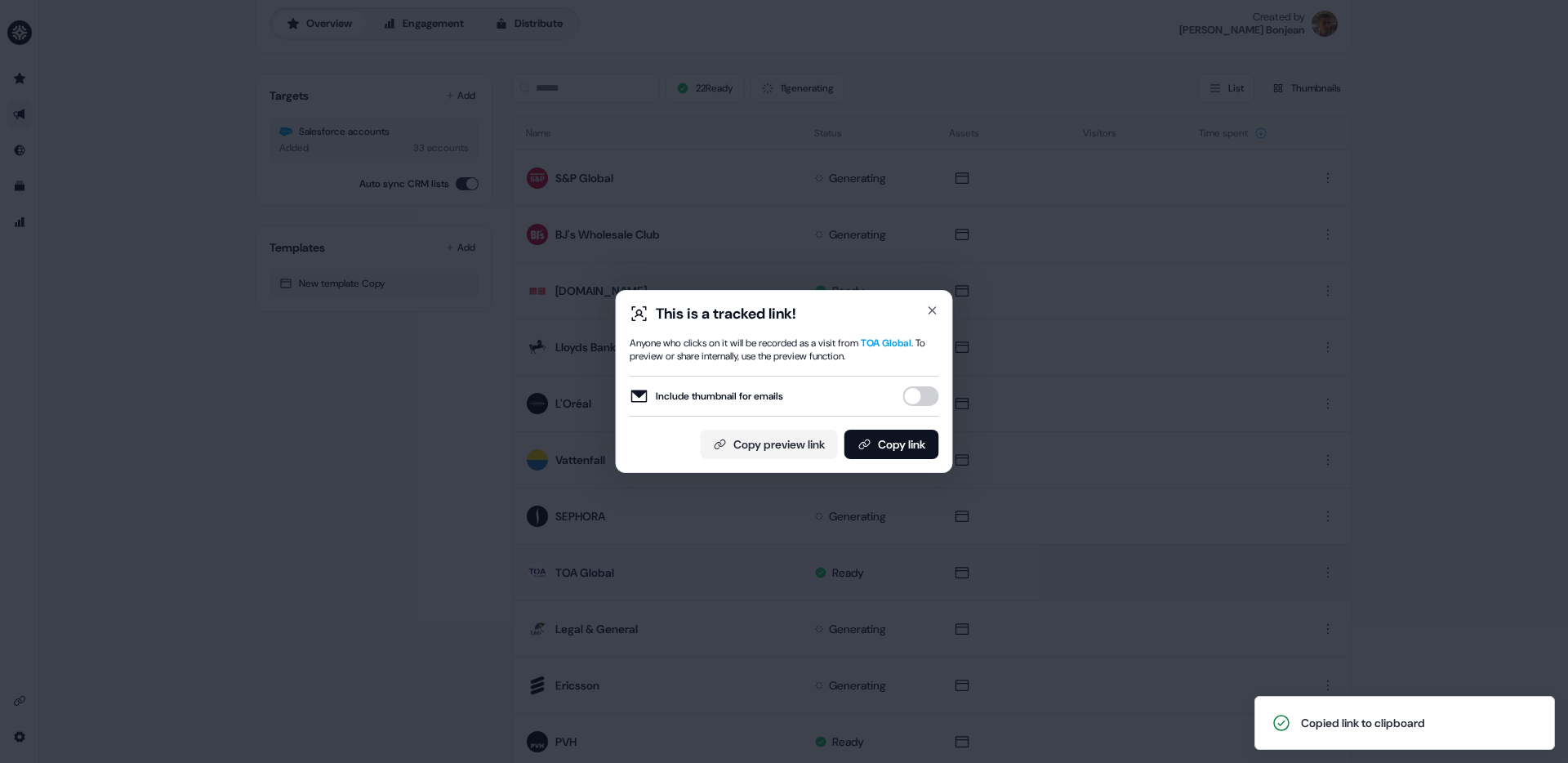
click at [1052, 531] on div "This is a tracked link! Anyone who clicks on it will be recorded as a visit fro…" at bounding box center [784, 381] width 1568 height 763
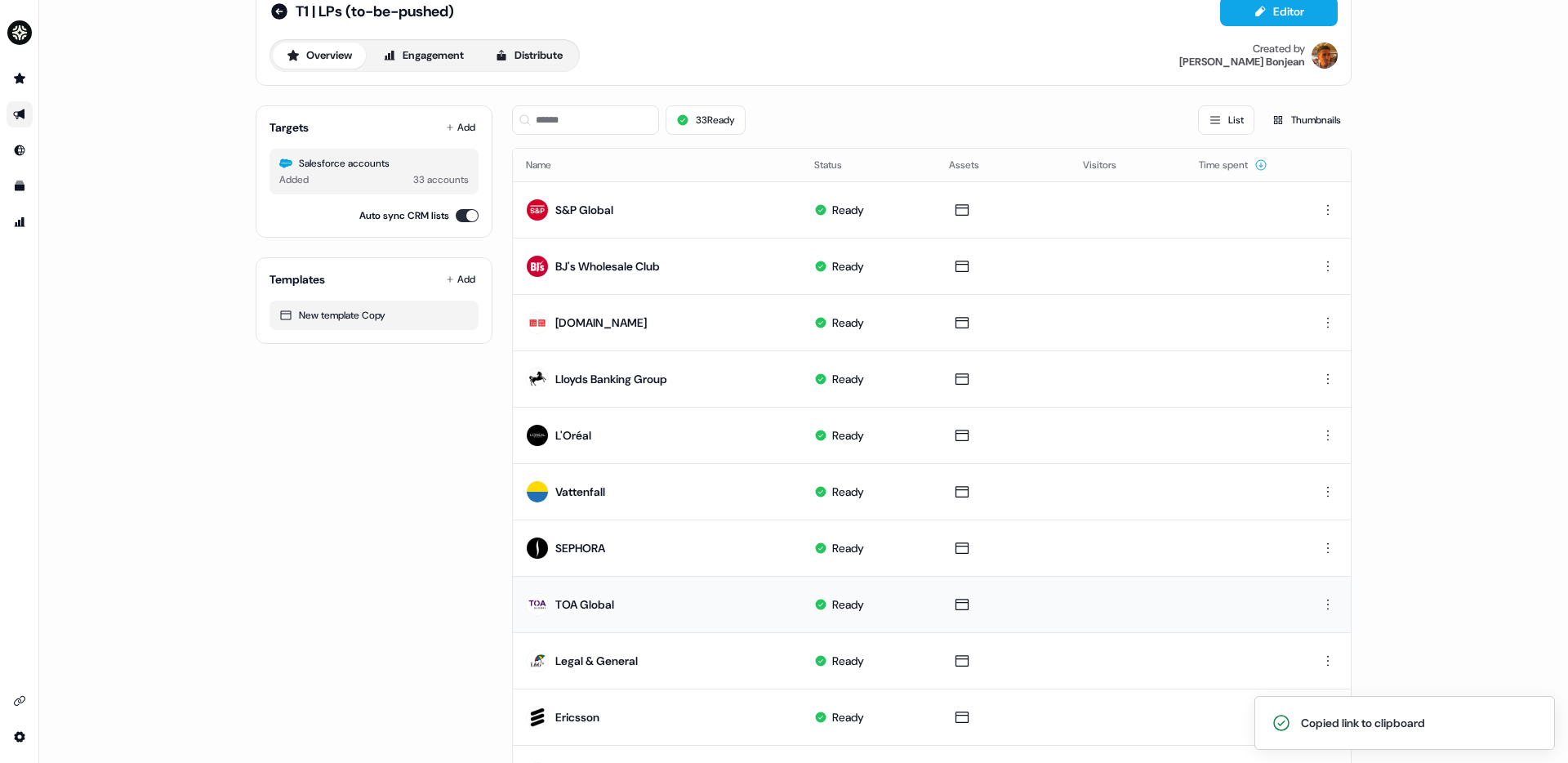
scroll to position [0, 0]
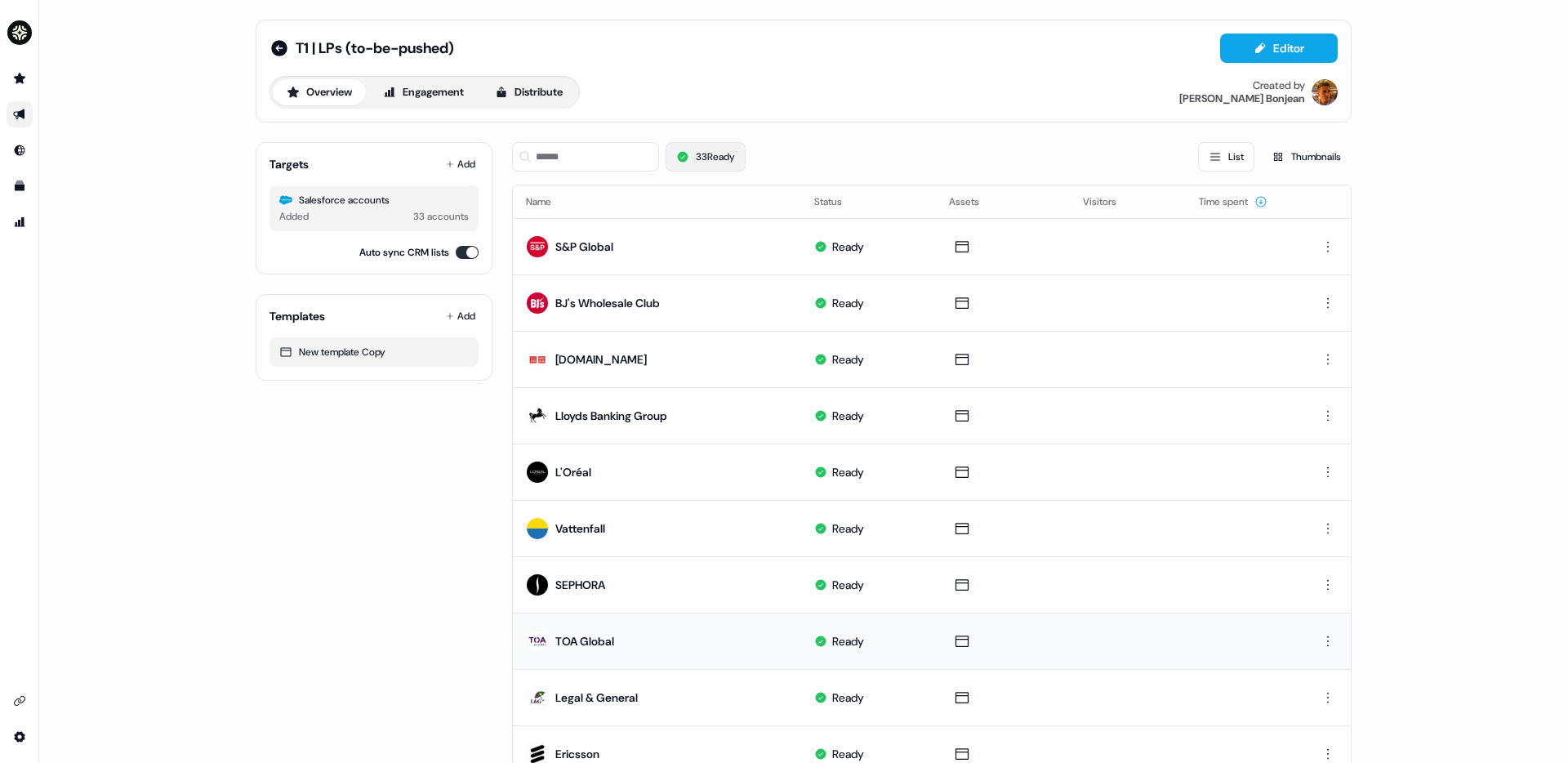
click at [695, 157] on button "33 Ready" at bounding box center [705, 156] width 80 height 29
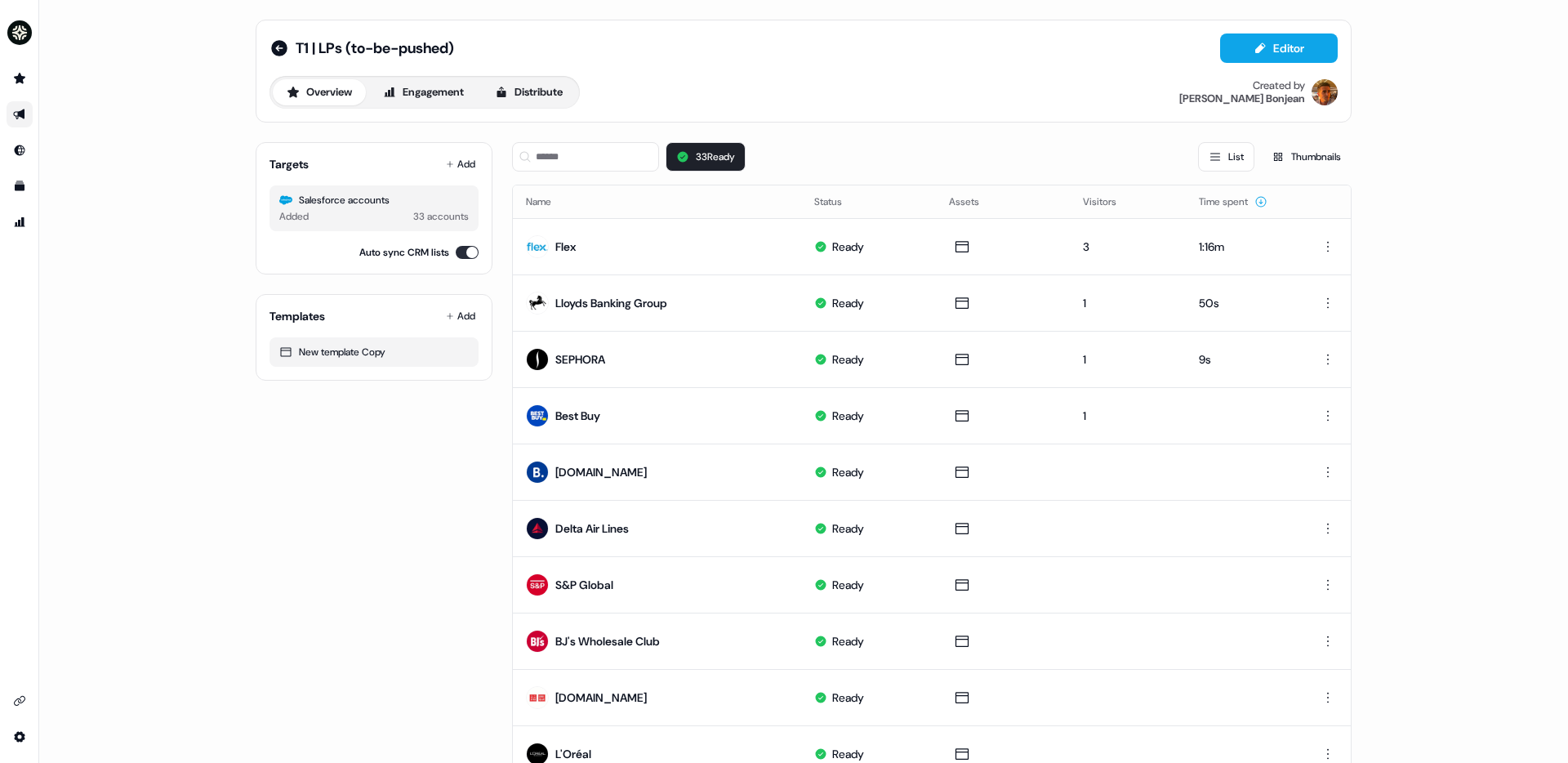
click at [1324, 27] on div "T1 | LPs (to-be-pushed) Editor Overview Engagement Distribute Created by Vincen…" at bounding box center [803, 71] width 1096 height 103
click at [1321, 35] on button "Editor" at bounding box center [1279, 48] width 117 height 29
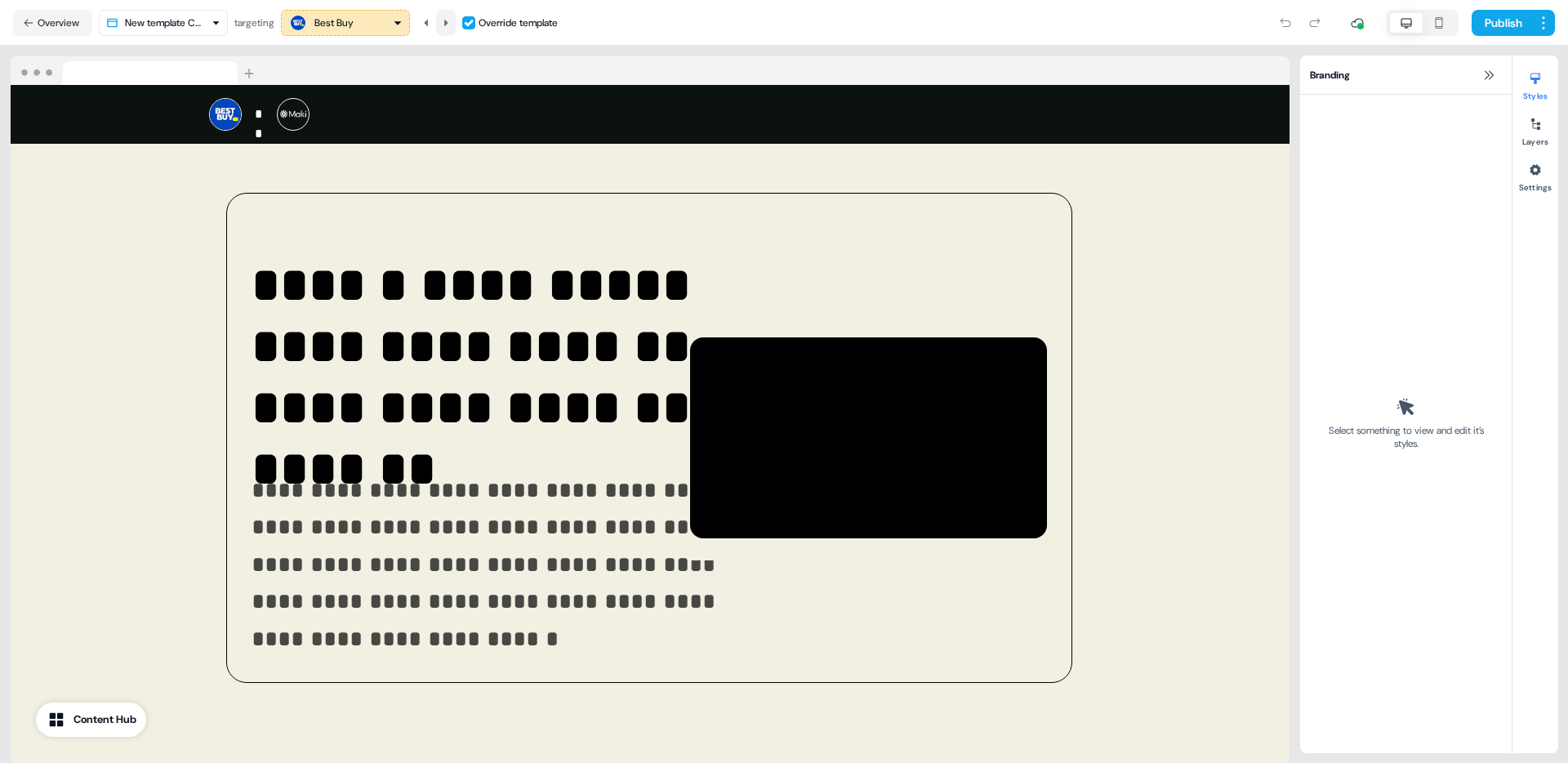
click at [448, 27] on icon at bounding box center [445, 22] width 10 height 10
click at [448, 26] on icon at bounding box center [445, 22] width 10 height 10
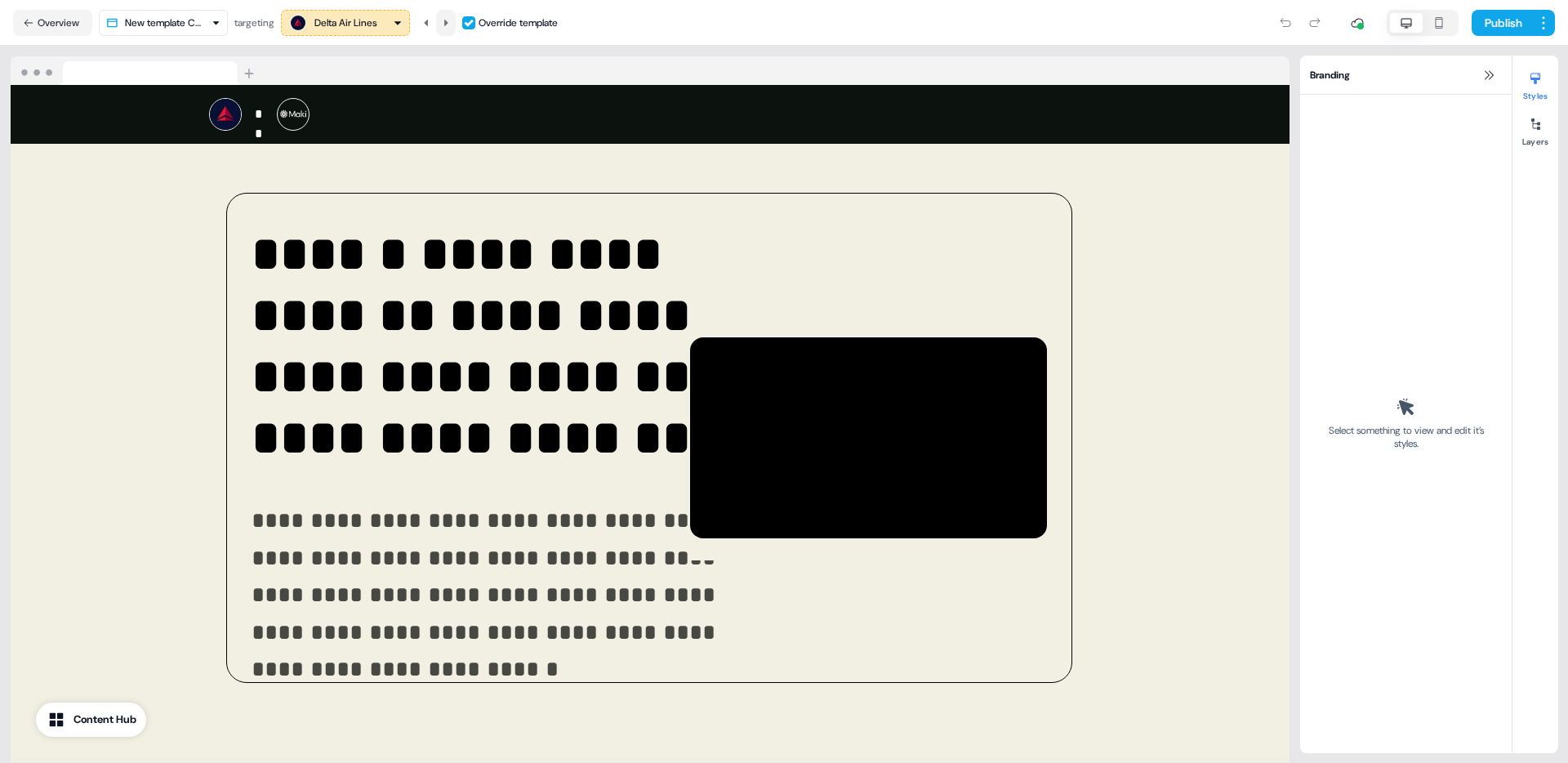
click at [448, 26] on icon at bounding box center [445, 22] width 10 height 10
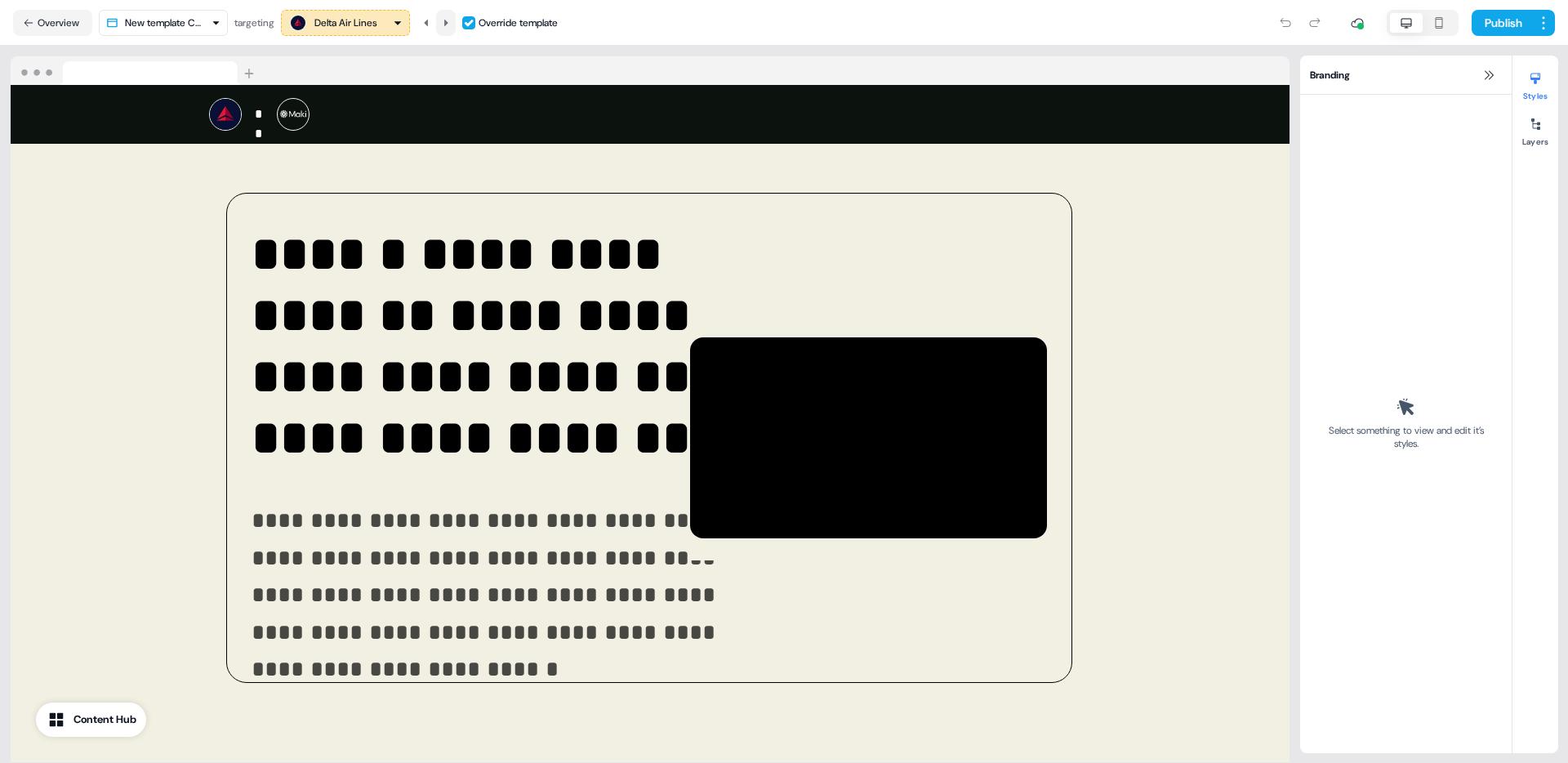
click at [448, 26] on icon at bounding box center [445, 22] width 10 height 10
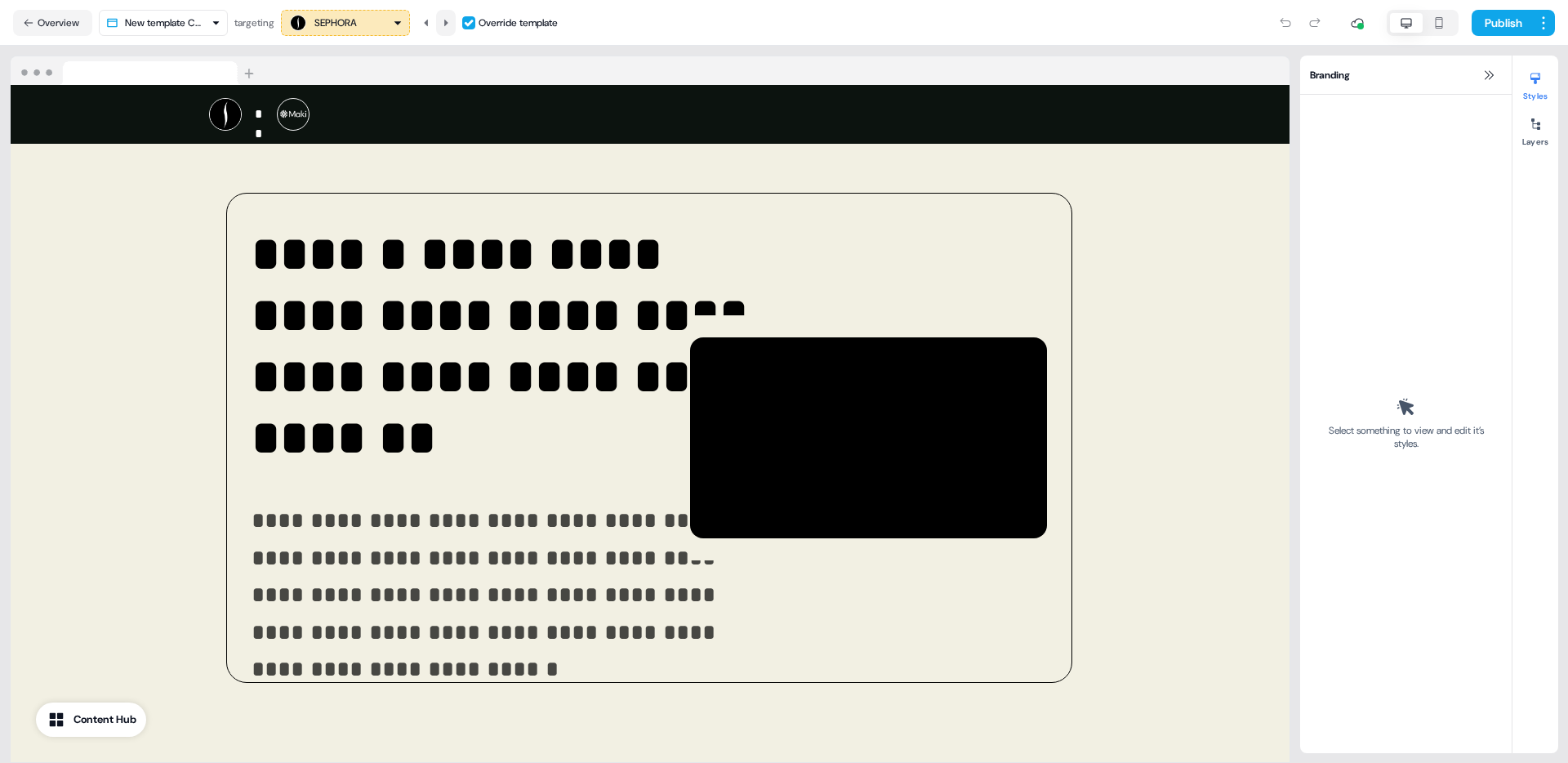
click at [448, 26] on icon at bounding box center [445, 22] width 10 height 10
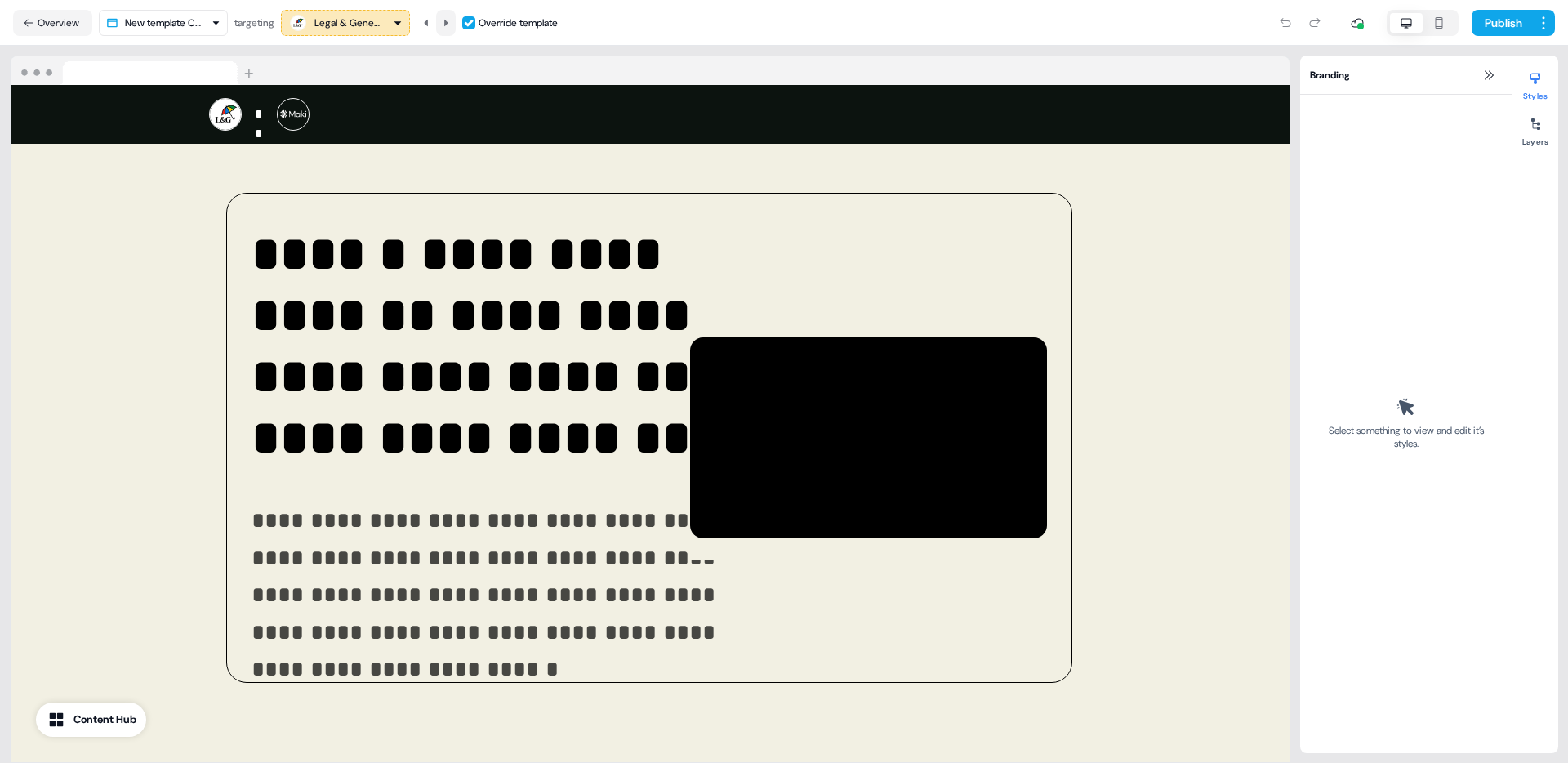
click at [448, 26] on icon at bounding box center [445, 22] width 10 height 10
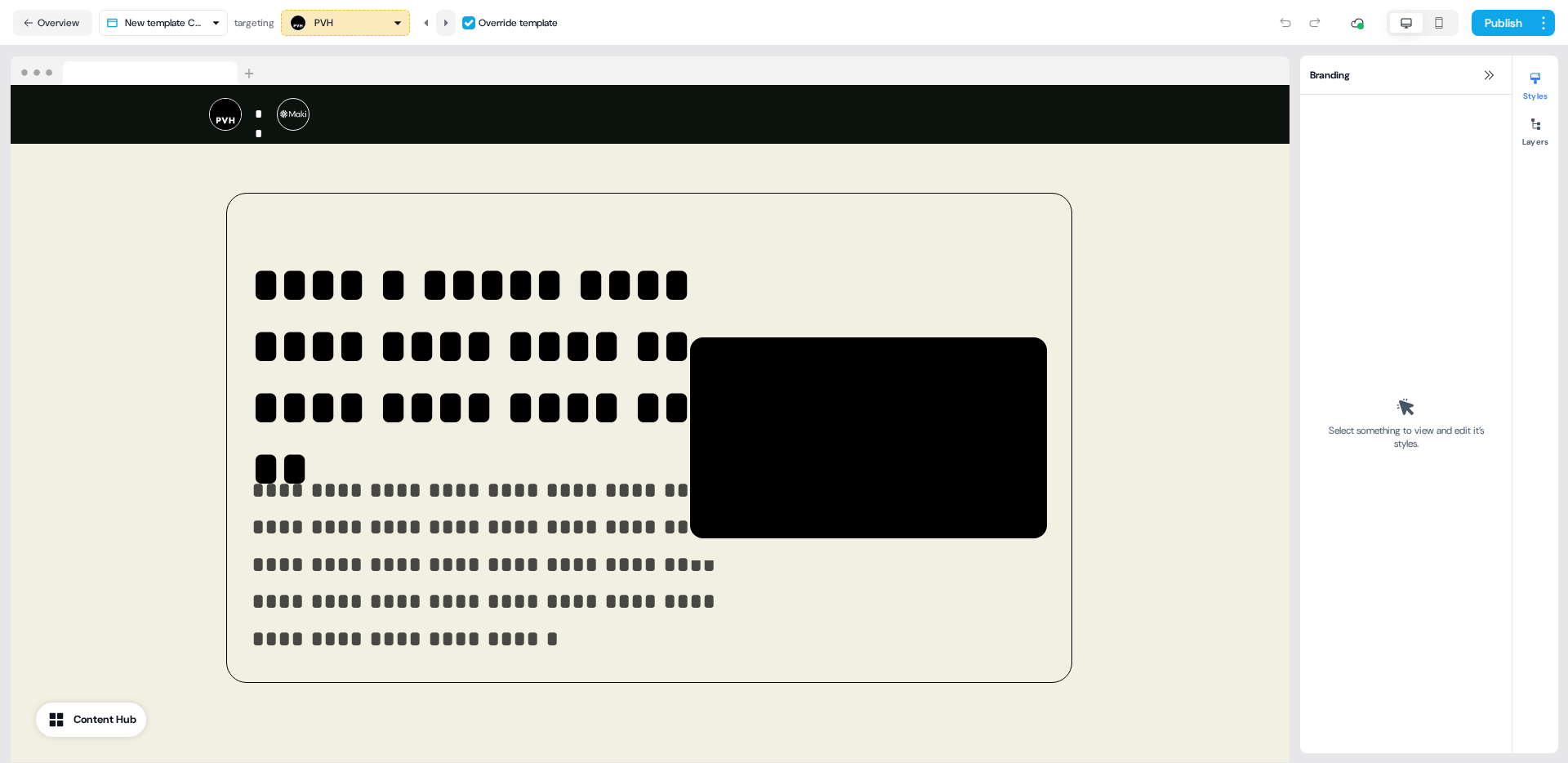
click at [448, 26] on icon at bounding box center [445, 22] width 10 height 10
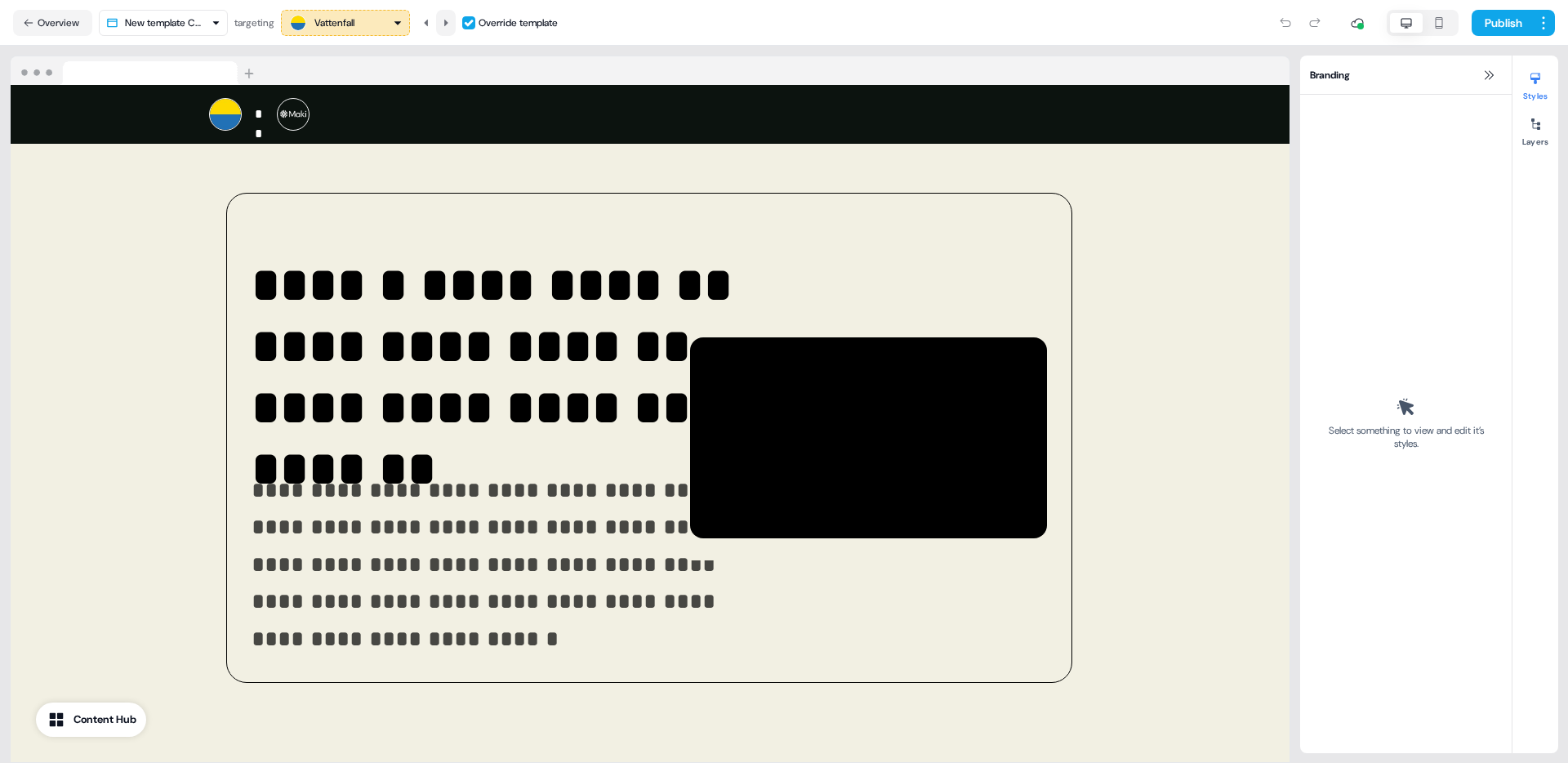
click at [448, 26] on icon at bounding box center [445, 22] width 10 height 10
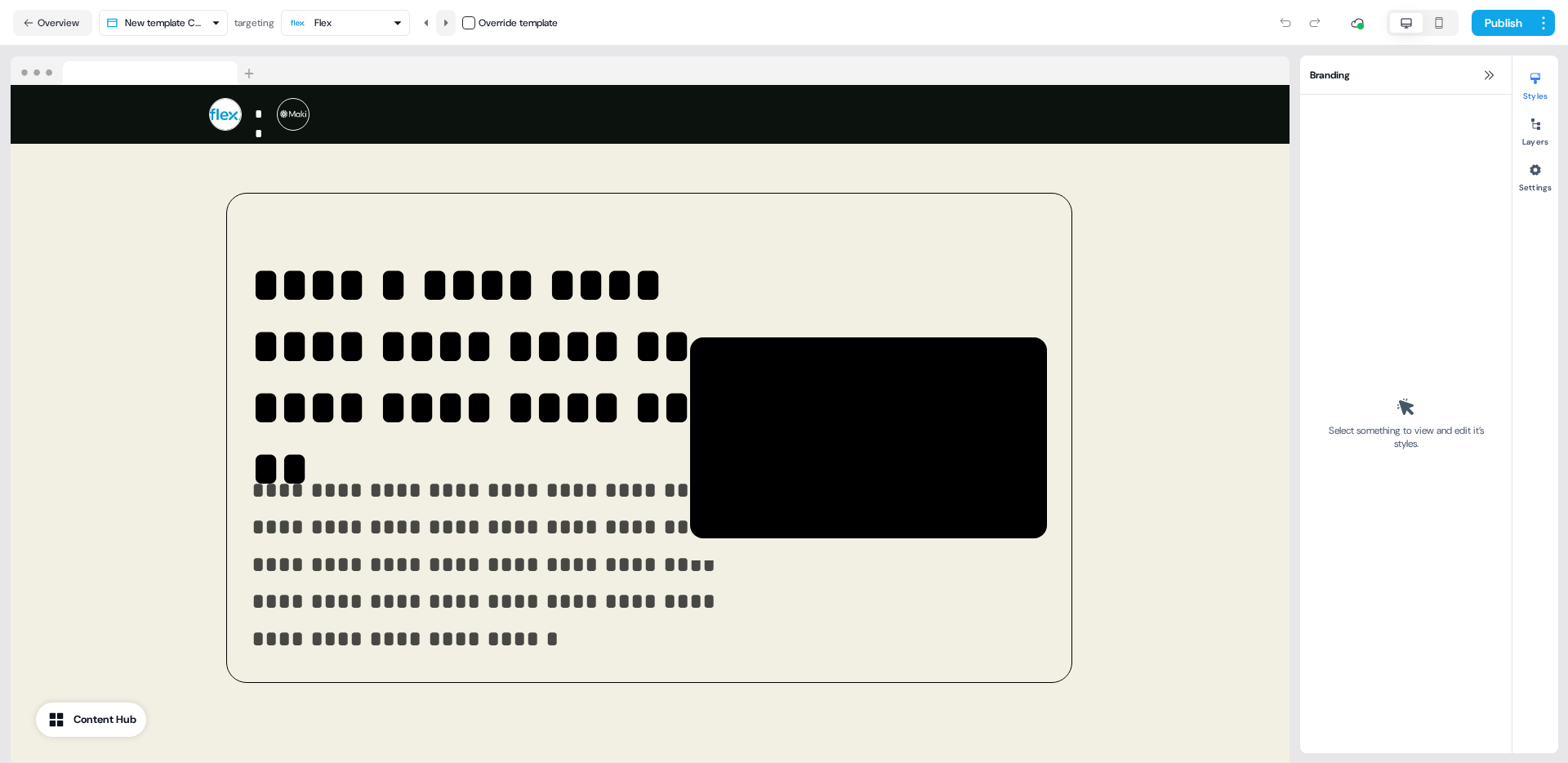
click at [448, 26] on icon at bounding box center [445, 22] width 10 height 10
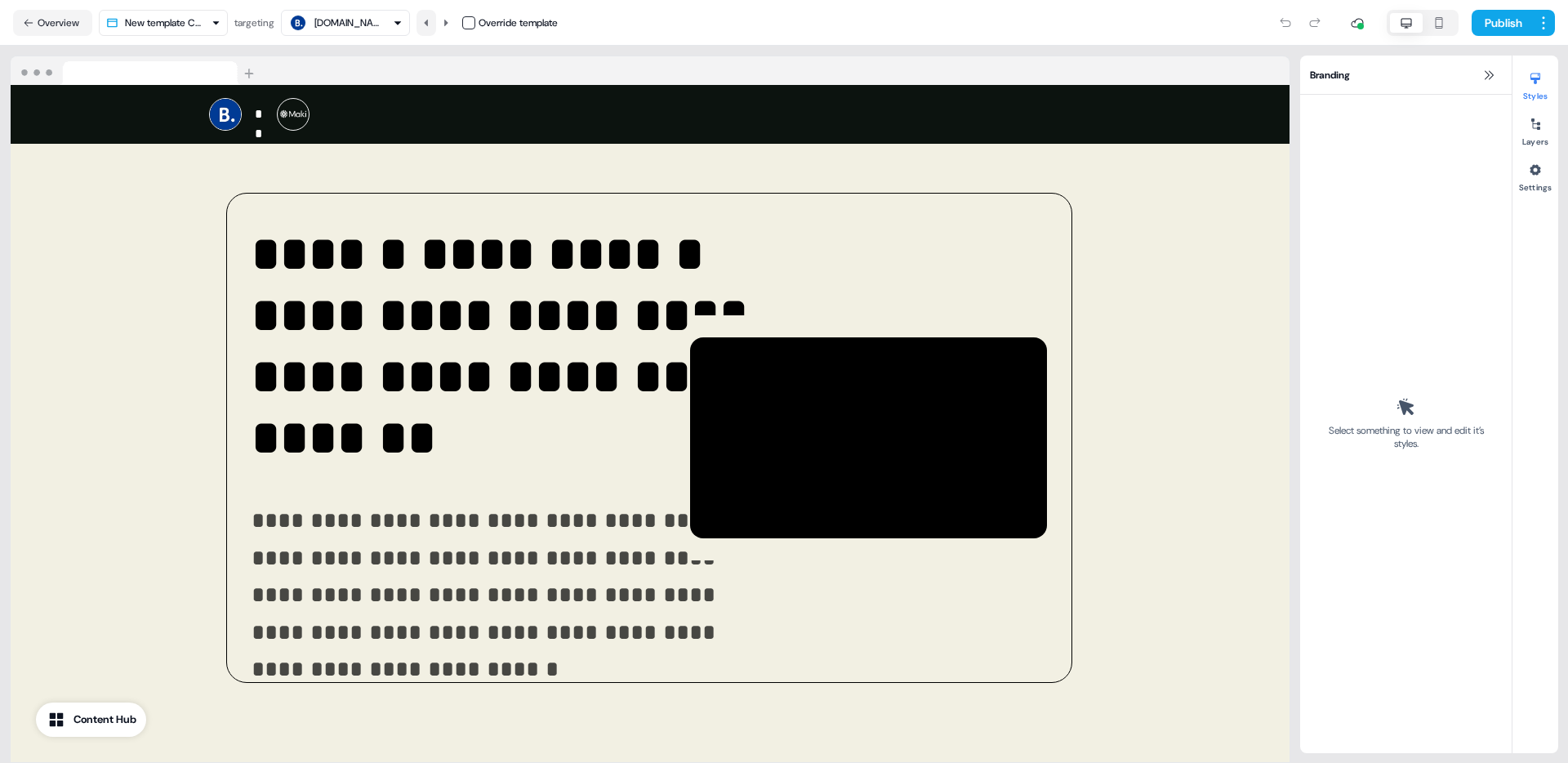
click at [431, 26] on icon at bounding box center [426, 22] width 10 height 10
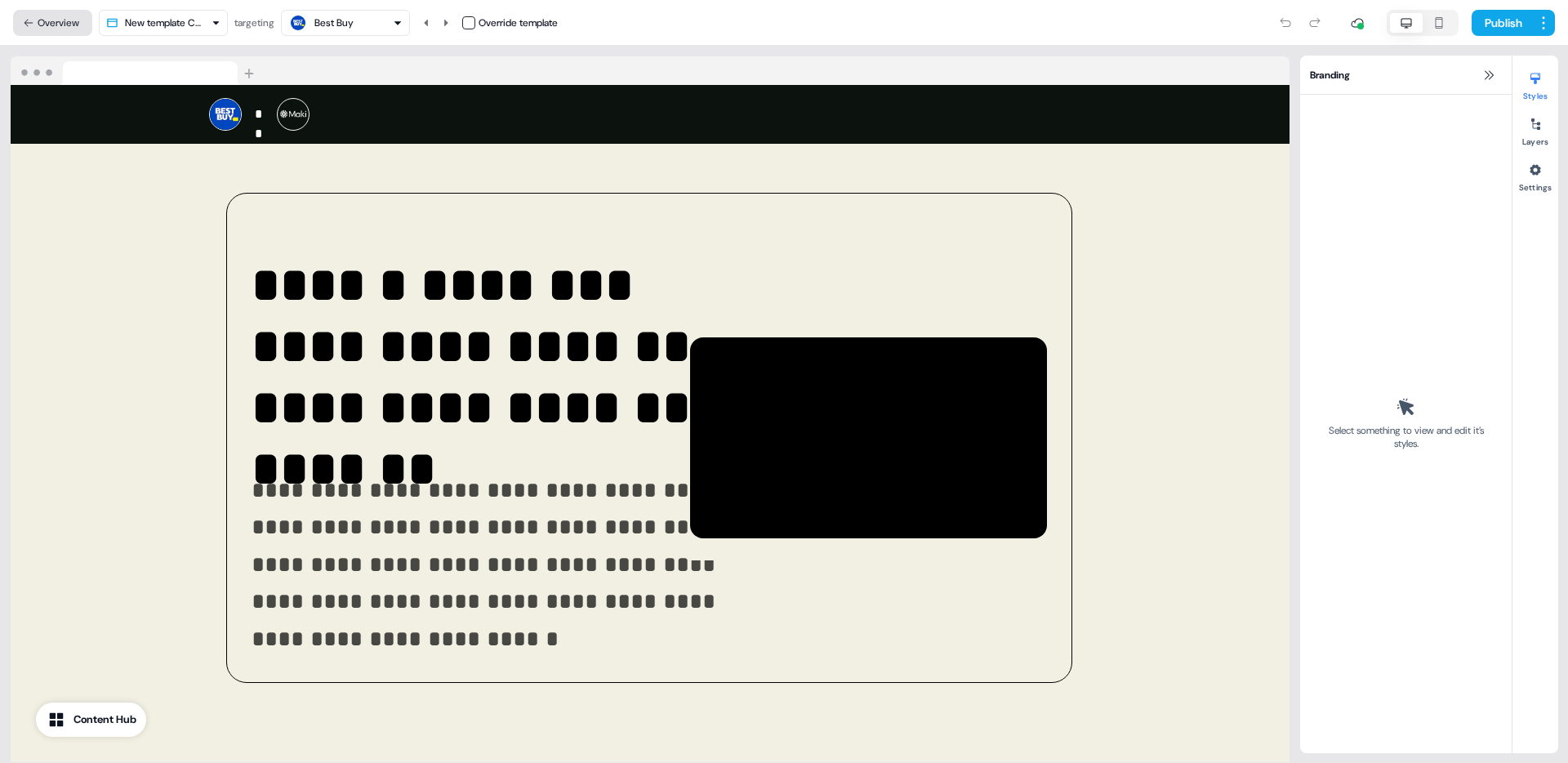
click at [67, 29] on button "Overview" at bounding box center [53, 22] width 79 height 26
